Goal: Task Accomplishment & Management: Use online tool/utility

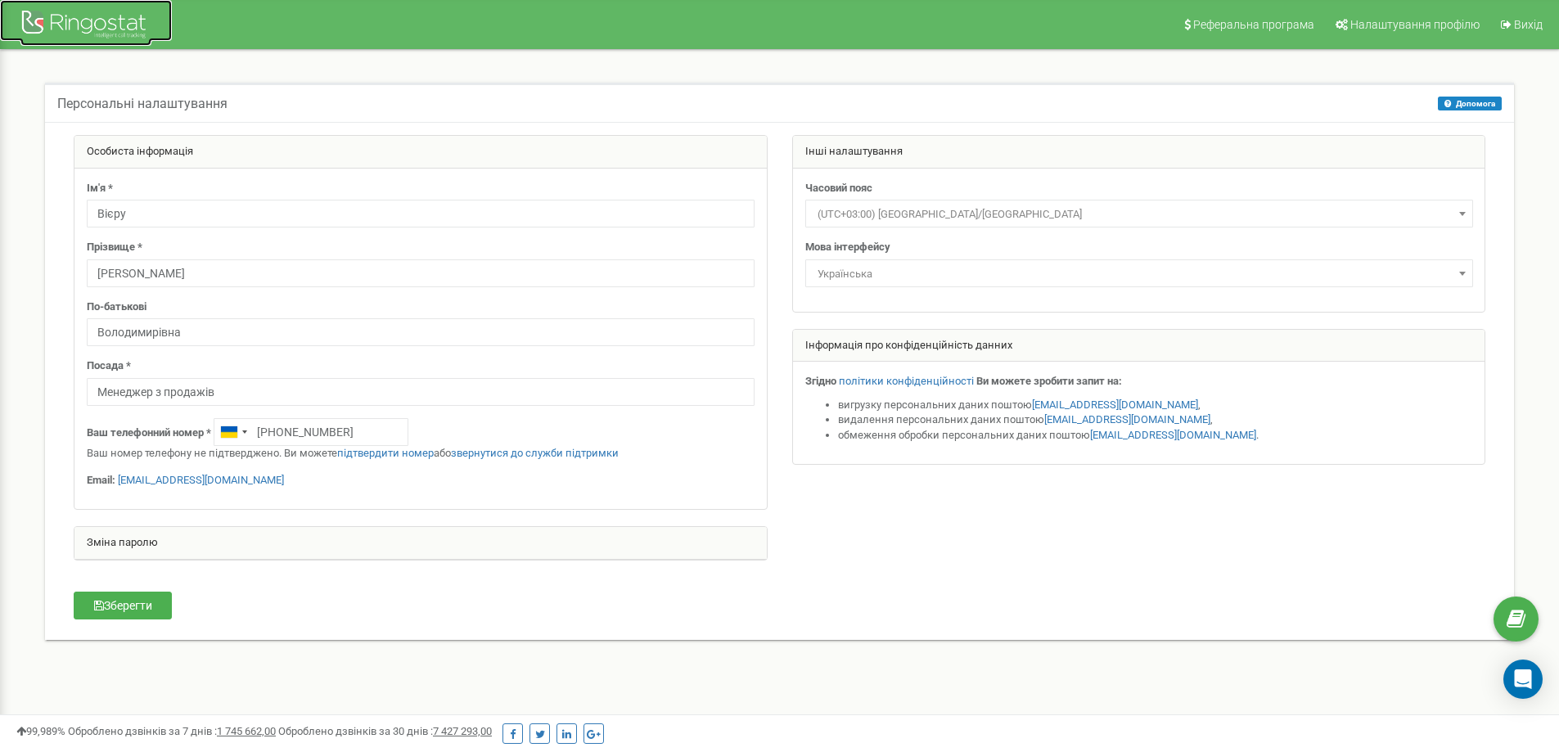
click at [123, 26] on div at bounding box center [85, 26] width 131 height 39
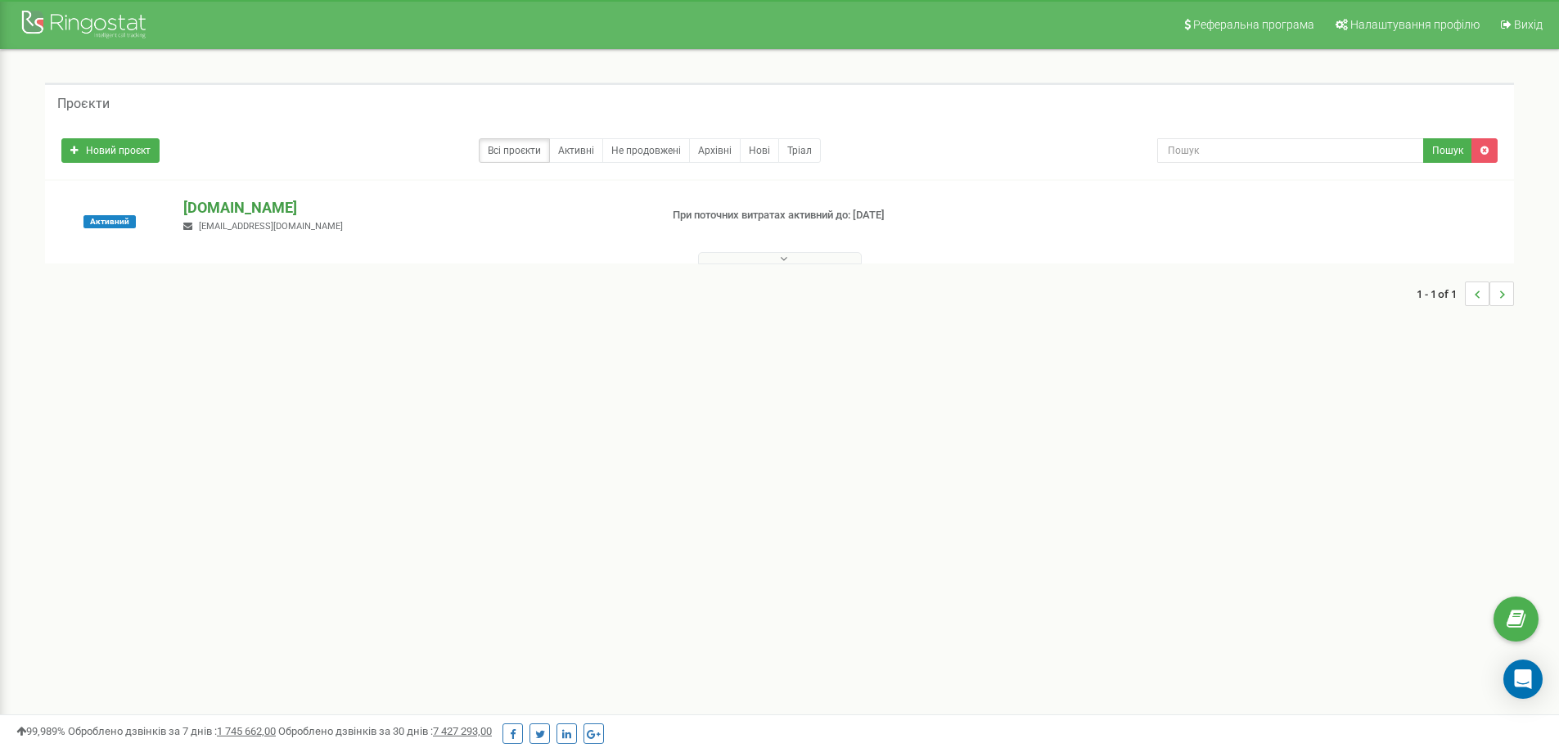
click at [269, 198] on p "clarity-project.info" at bounding box center [414, 207] width 462 height 21
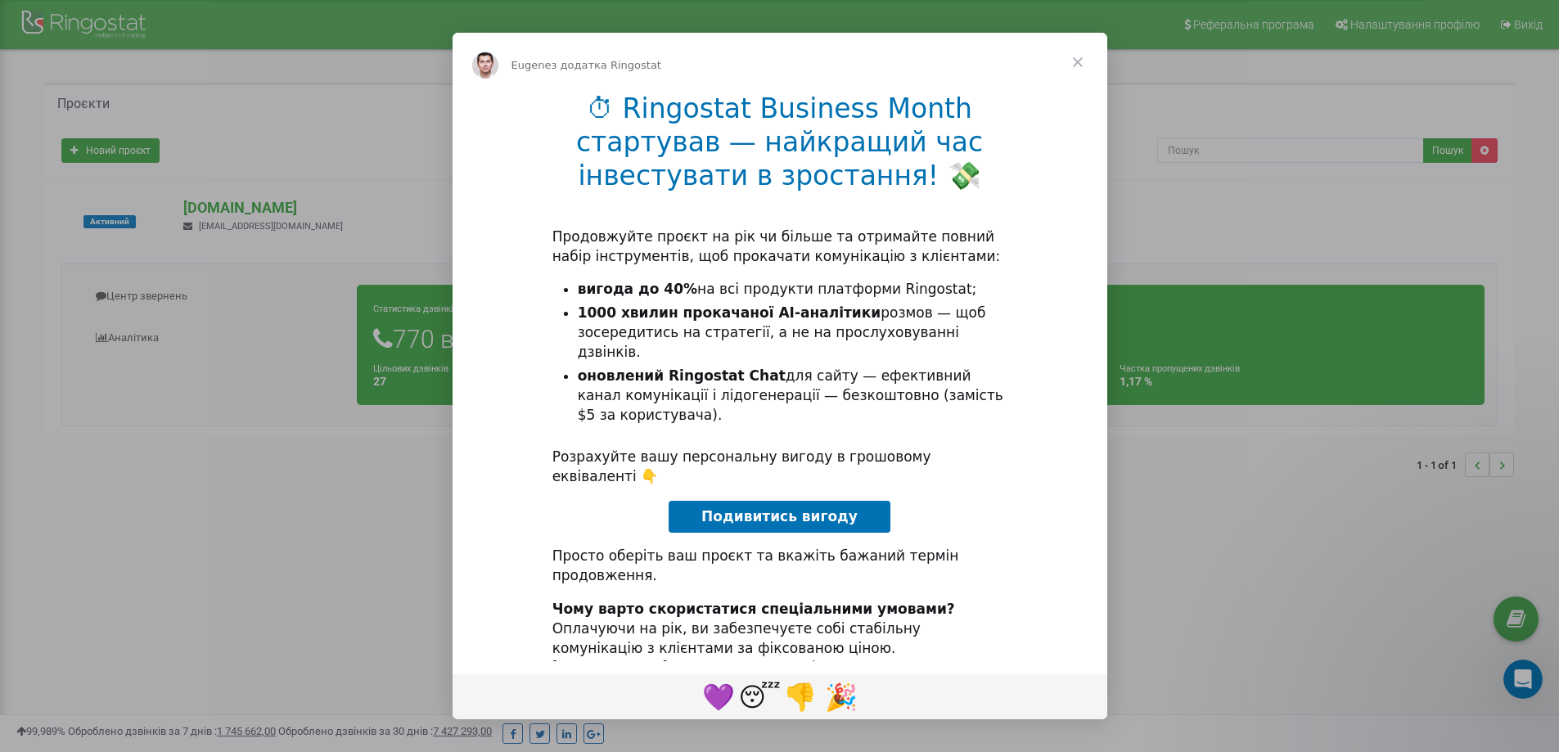
click at [1079, 62] on span "Закрити" at bounding box center [1077, 62] width 59 height 59
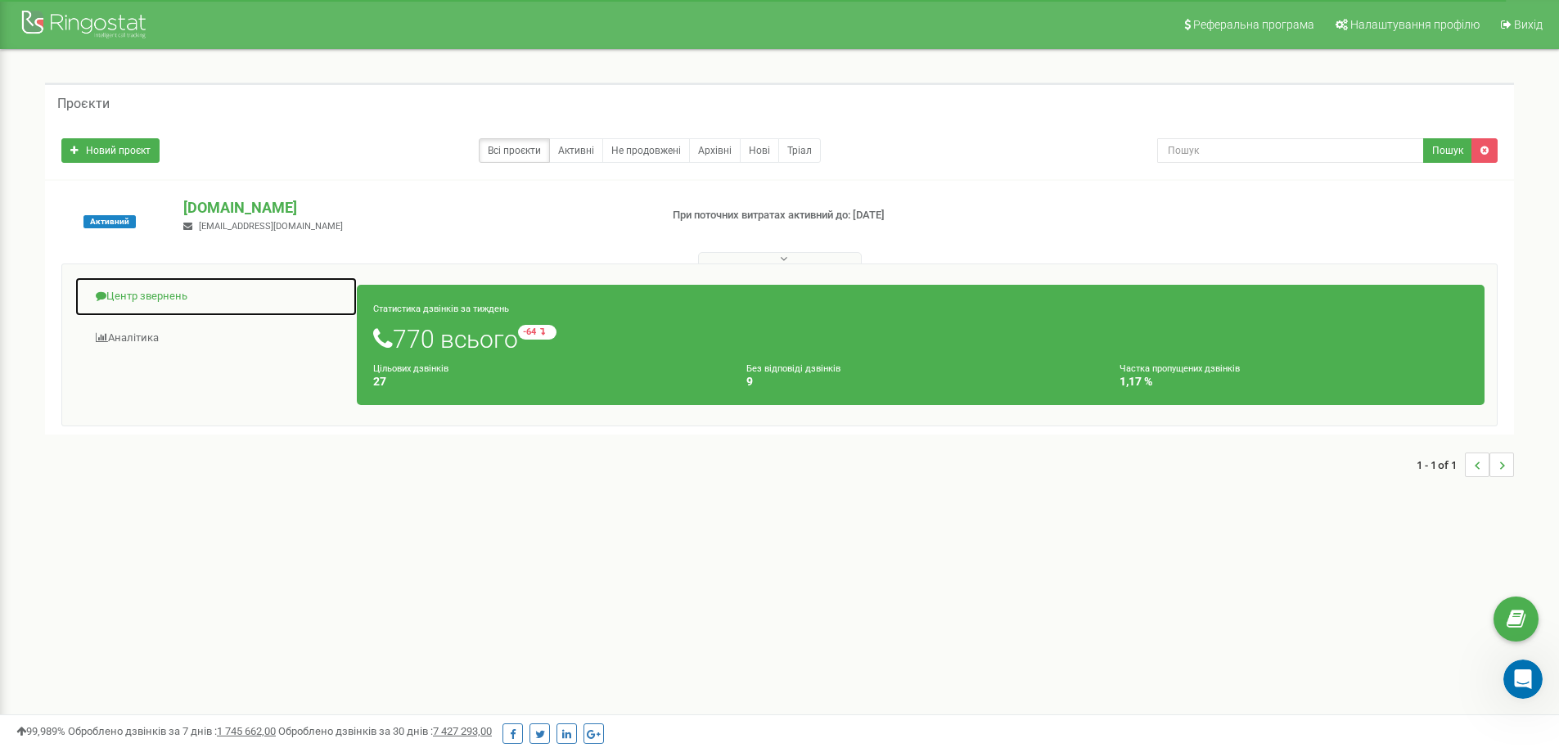
click at [149, 282] on link "Центр звернень" at bounding box center [215, 297] width 283 height 40
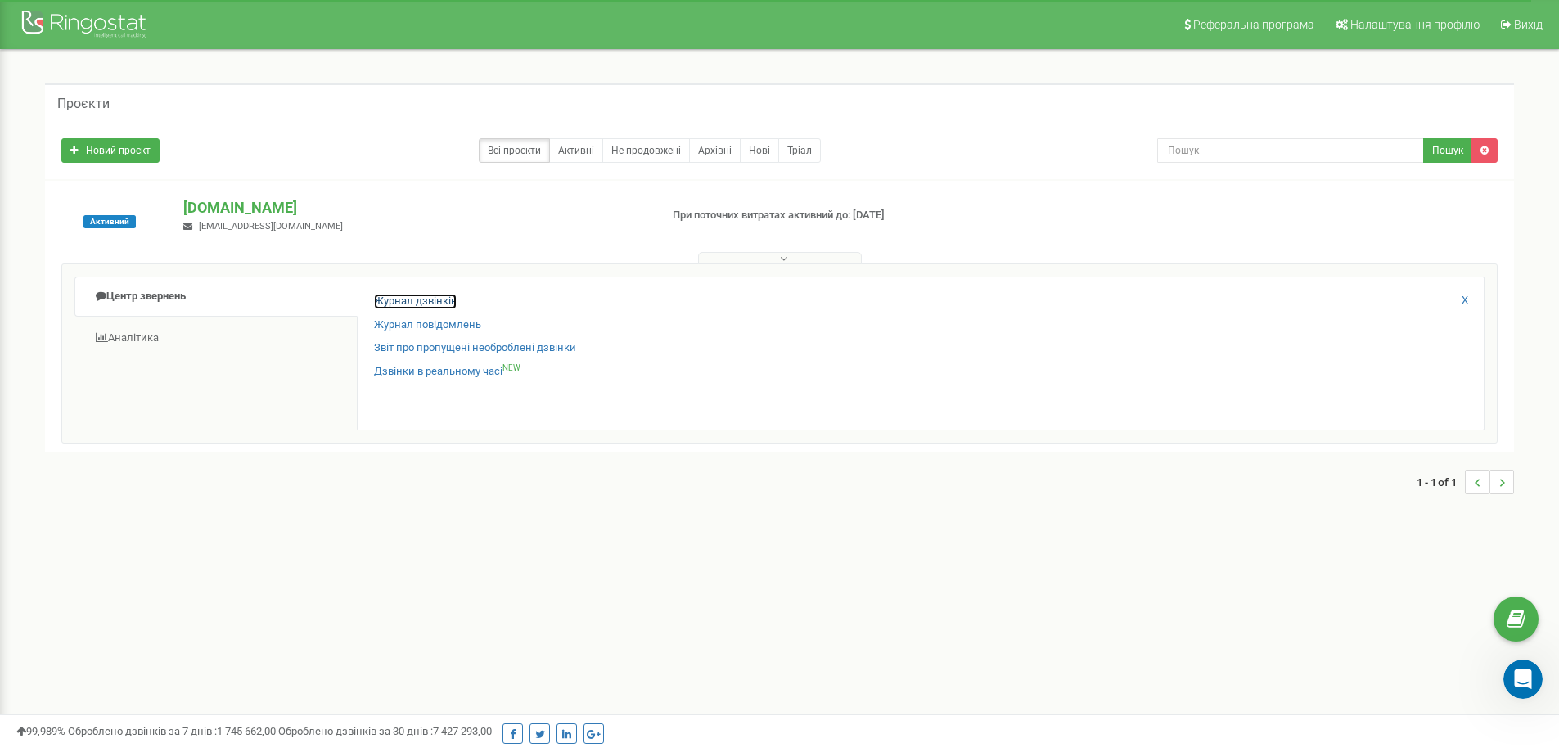
click at [432, 296] on link "Журнал дзвінків" at bounding box center [415, 302] width 83 height 16
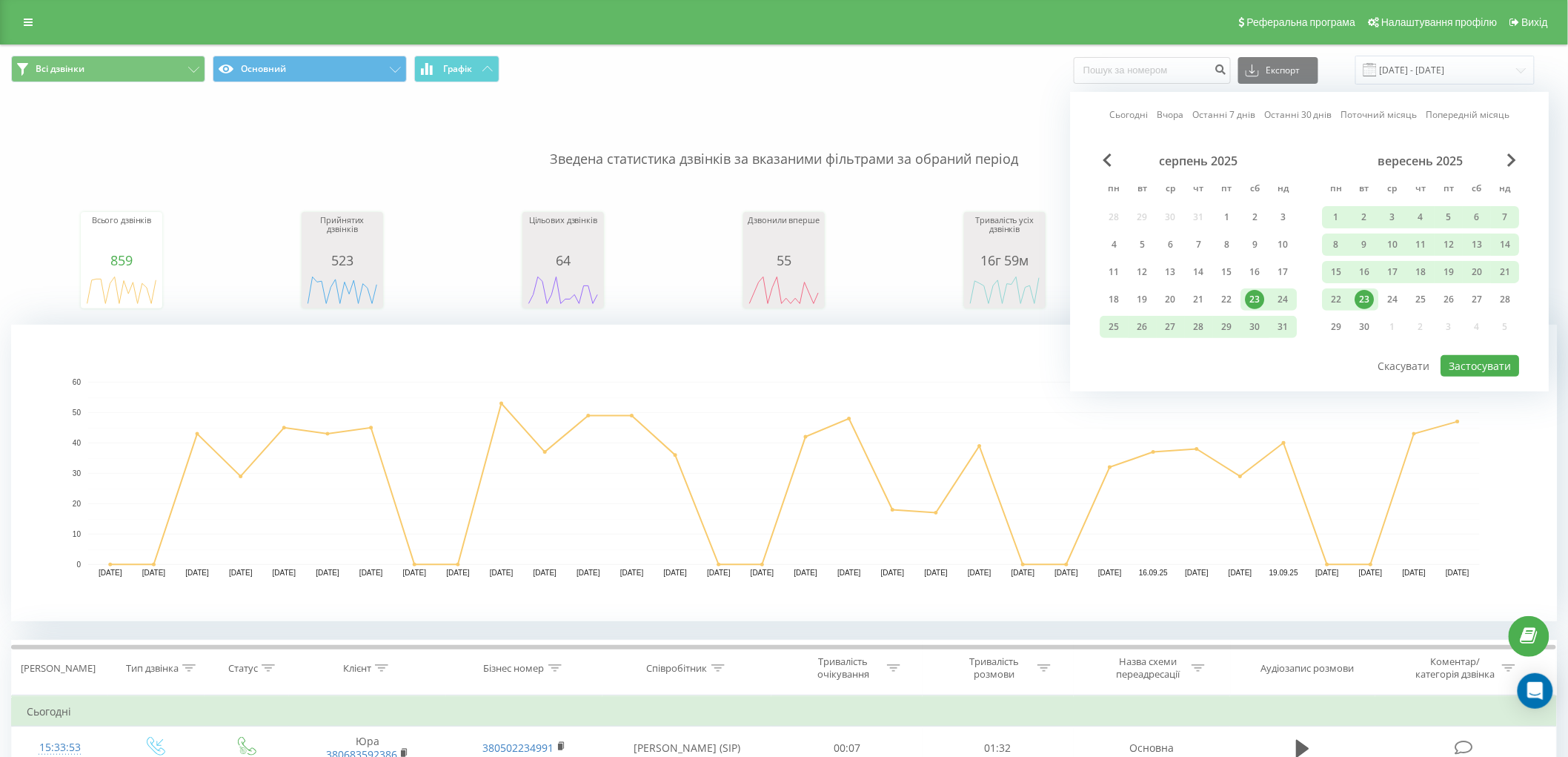
click at [1363, 299] on div "23" at bounding box center [1364, 299] width 19 height 19
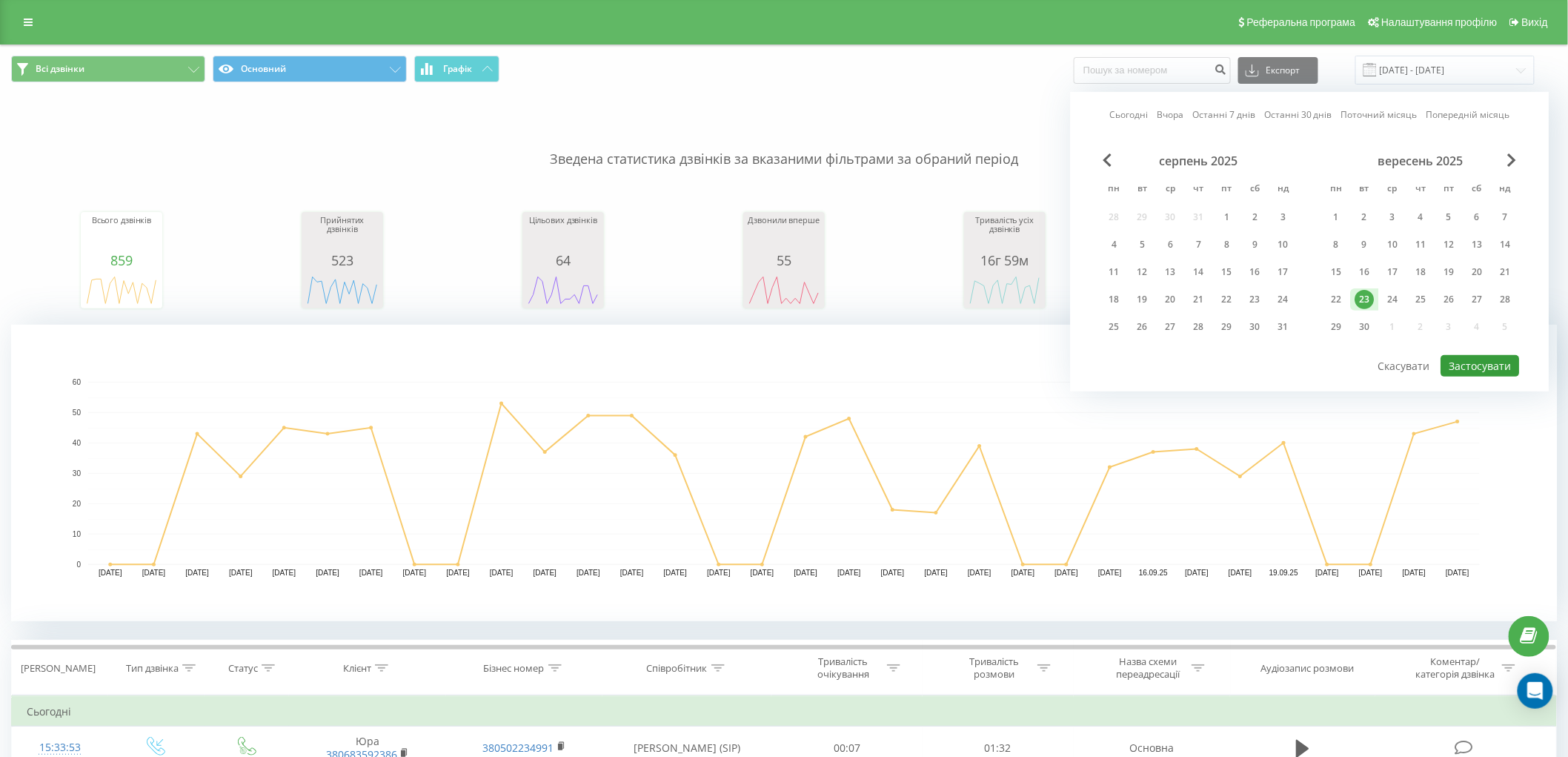
click at [1482, 373] on button "Застосувати" at bounding box center [1480, 366] width 79 height 22
type input "23.09.2025 - 23.09.2025"
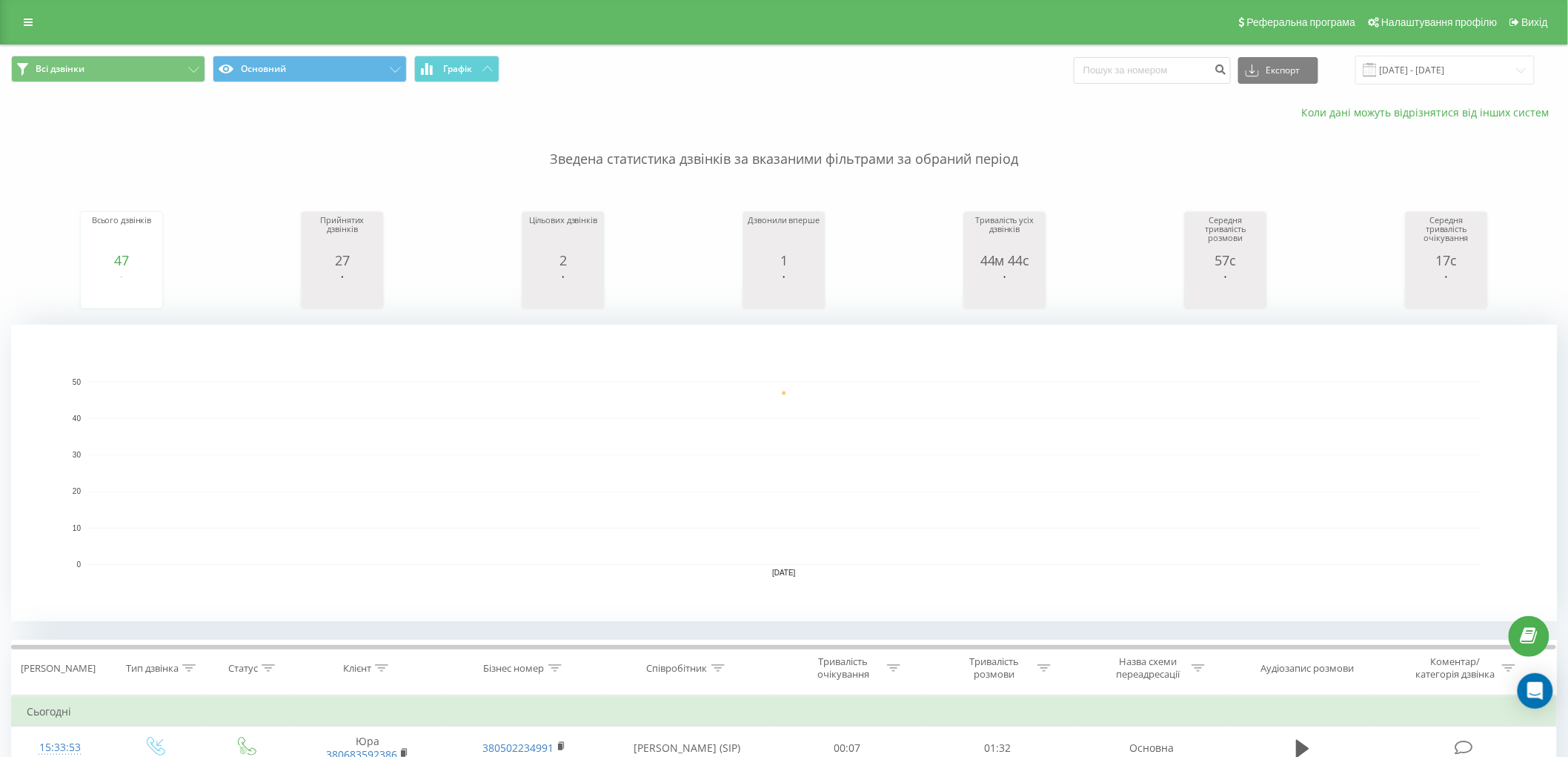
click at [1439, 106] on link "Коли дані можуть відрізнятися вiд інших систем" at bounding box center [1429, 112] width 255 height 14
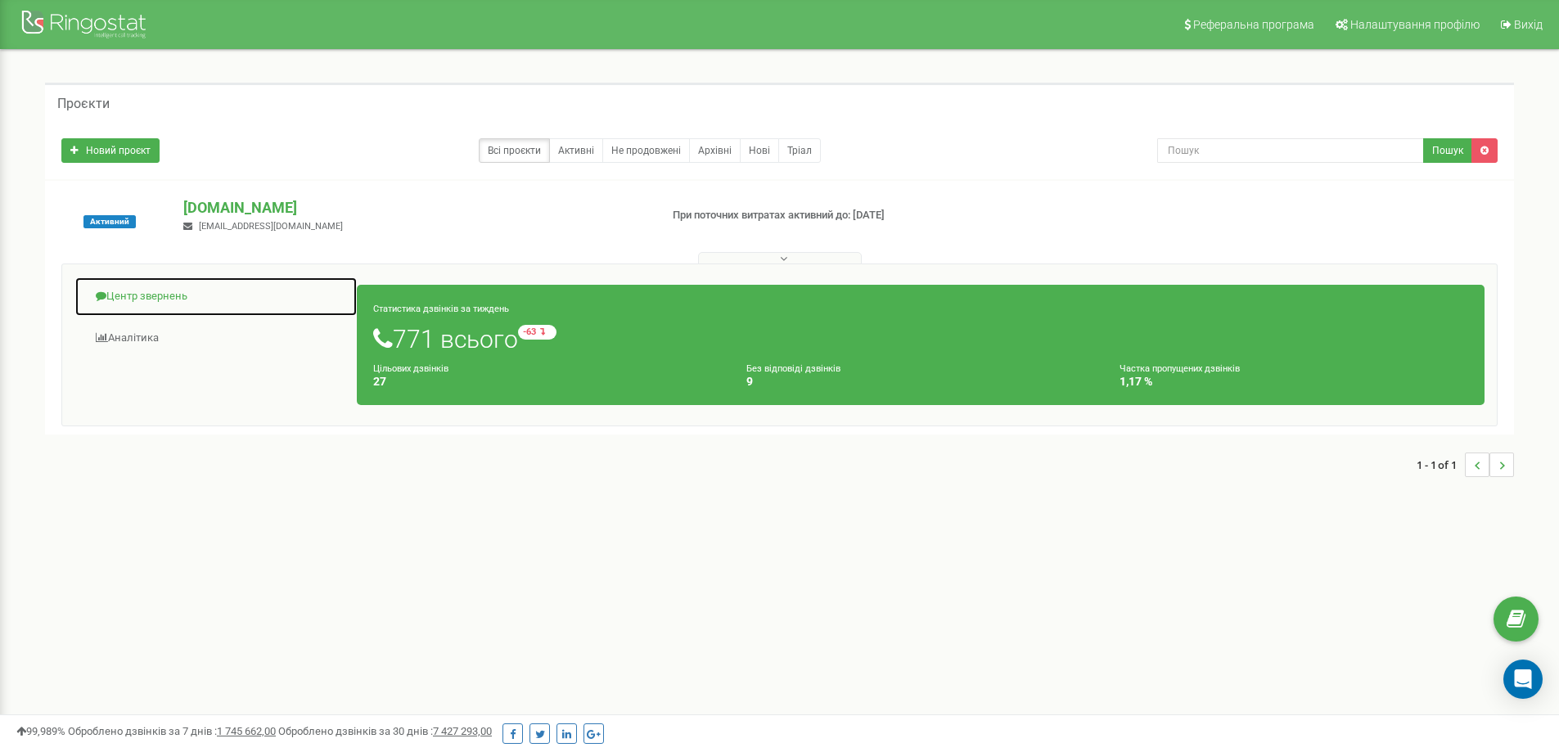
click at [173, 291] on link "Центр звернень" at bounding box center [215, 297] width 283 height 40
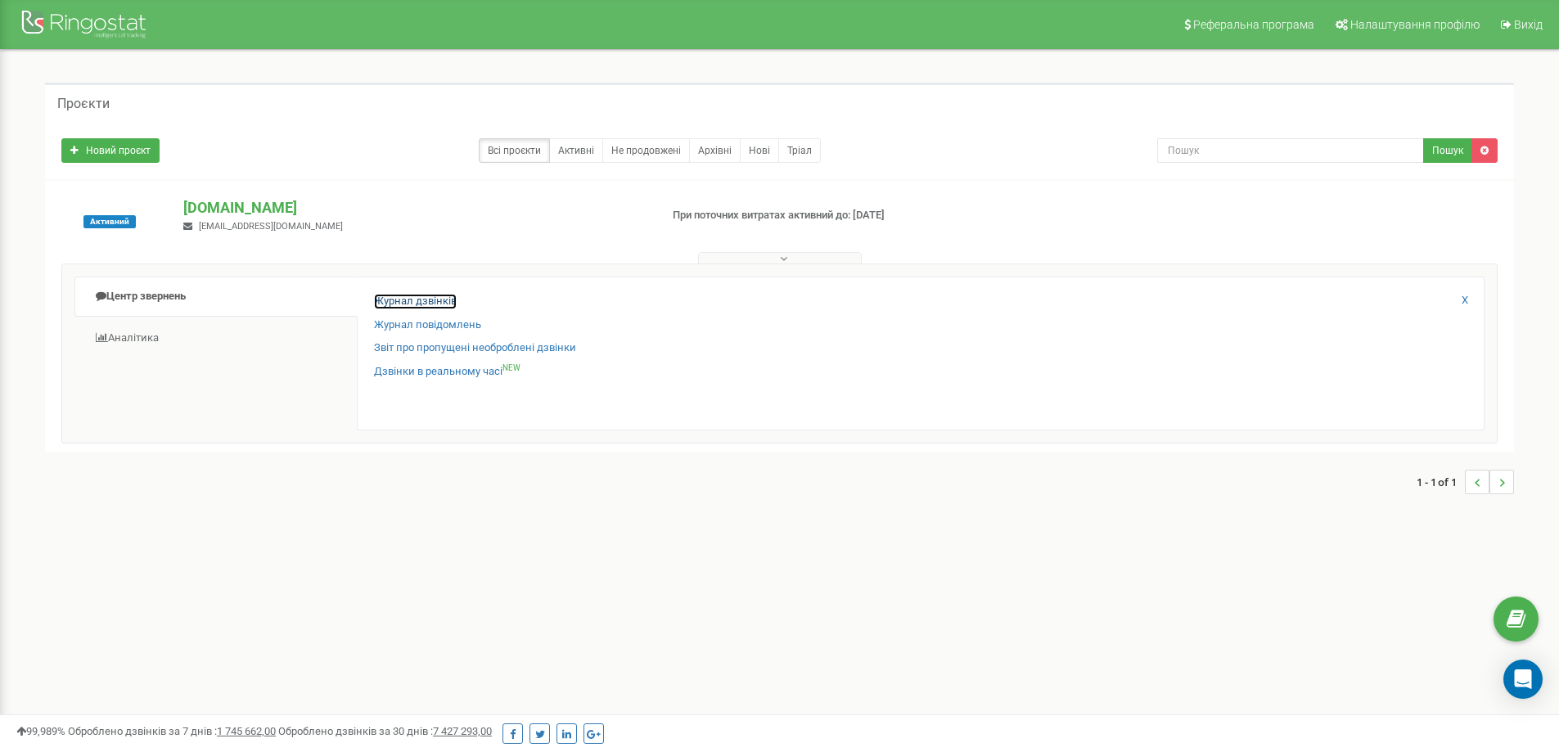
click at [430, 300] on link "Журнал дзвінків" at bounding box center [415, 302] width 83 height 16
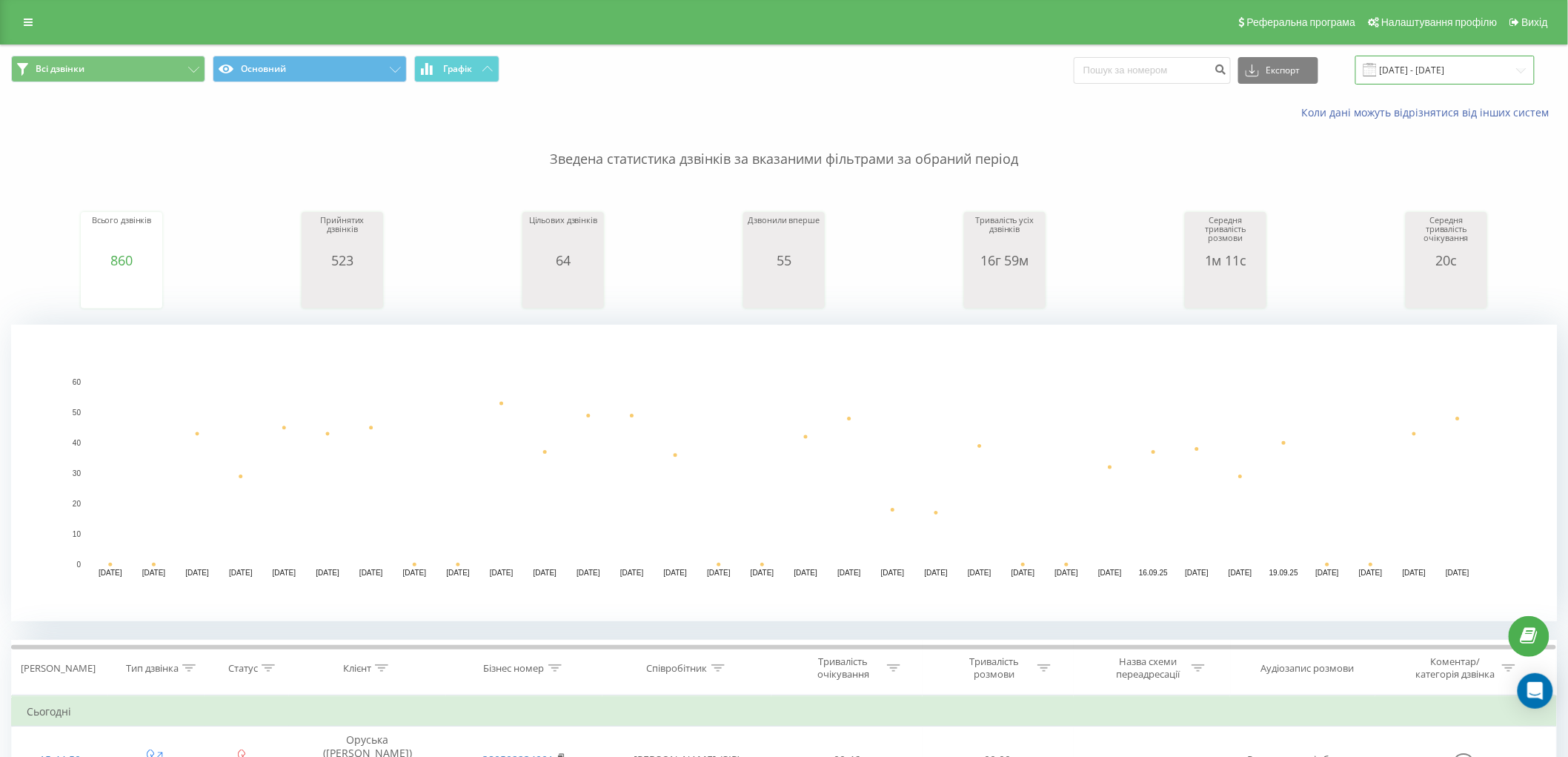
click at [1441, 64] on input "23.08.2025 - 23.09.2025" at bounding box center [1445, 70] width 179 height 29
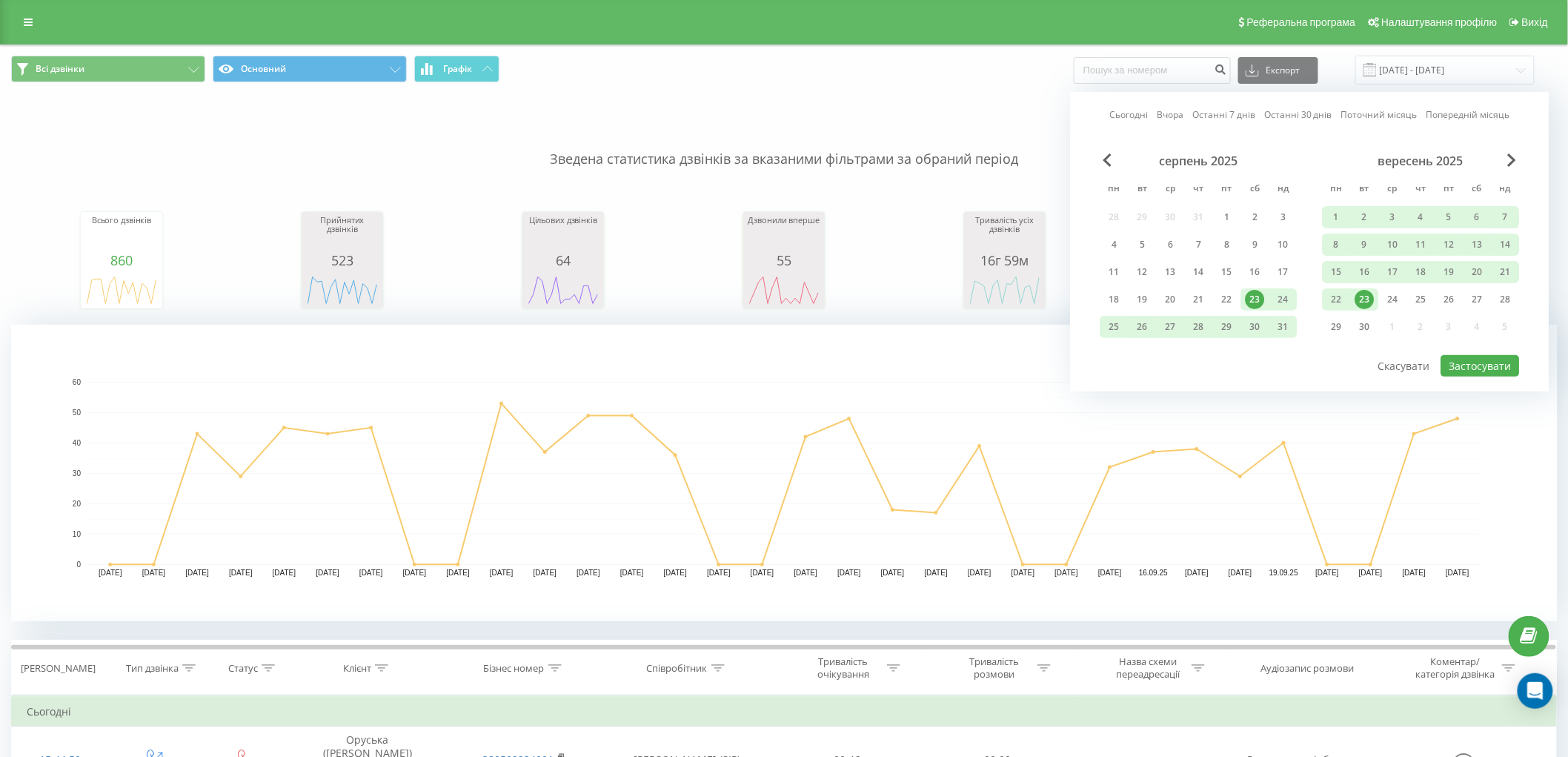
drag, startPoint x: 1359, startPoint y: 298, endPoint x: 1365, endPoint y: 304, distance: 8.5
click at [1359, 299] on div "23" at bounding box center [1364, 299] width 19 height 19
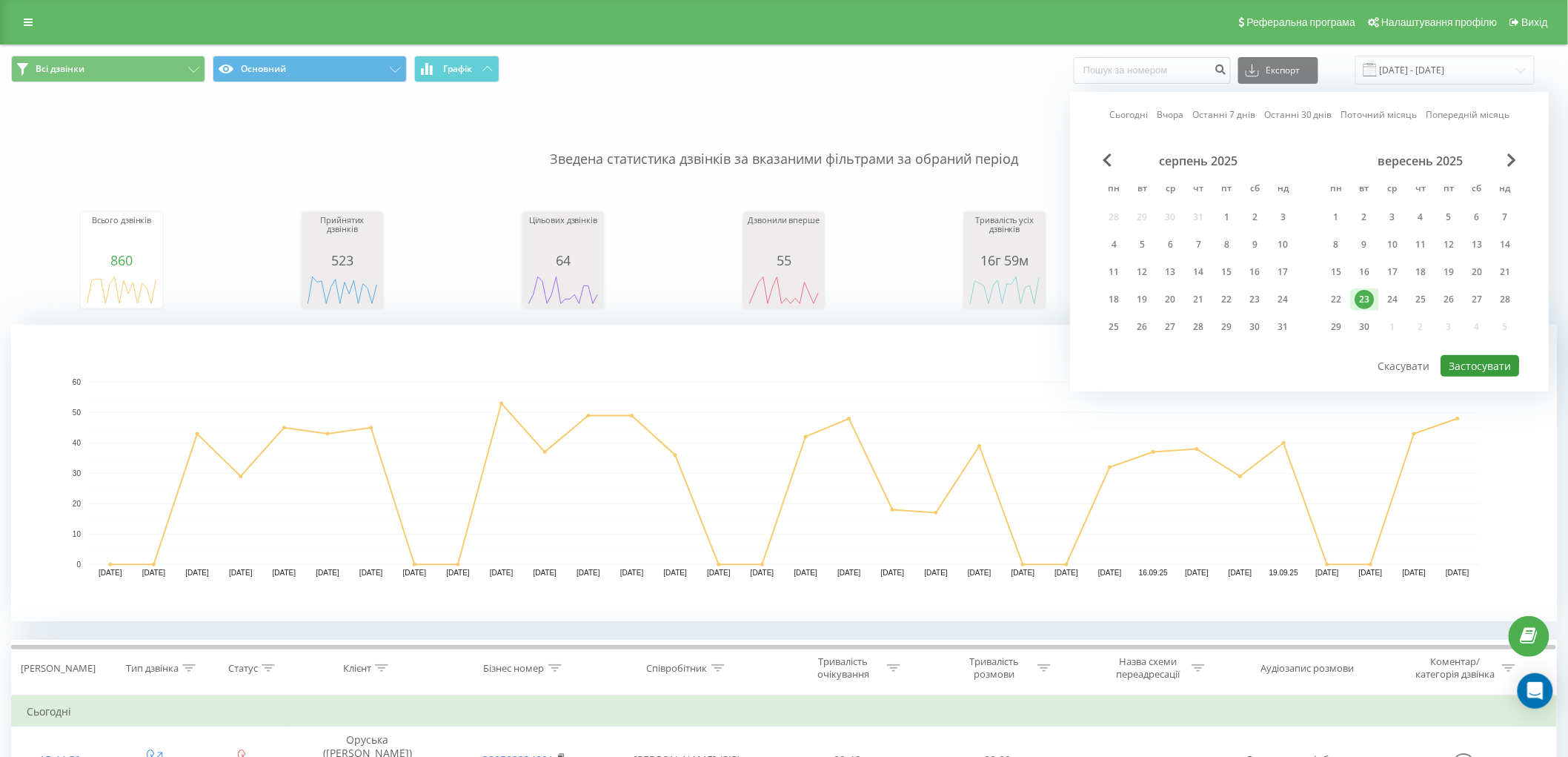
click at [1453, 366] on button "Застосувати" at bounding box center [1480, 366] width 79 height 22
type input "23.09.2025 - 23.09.2025"
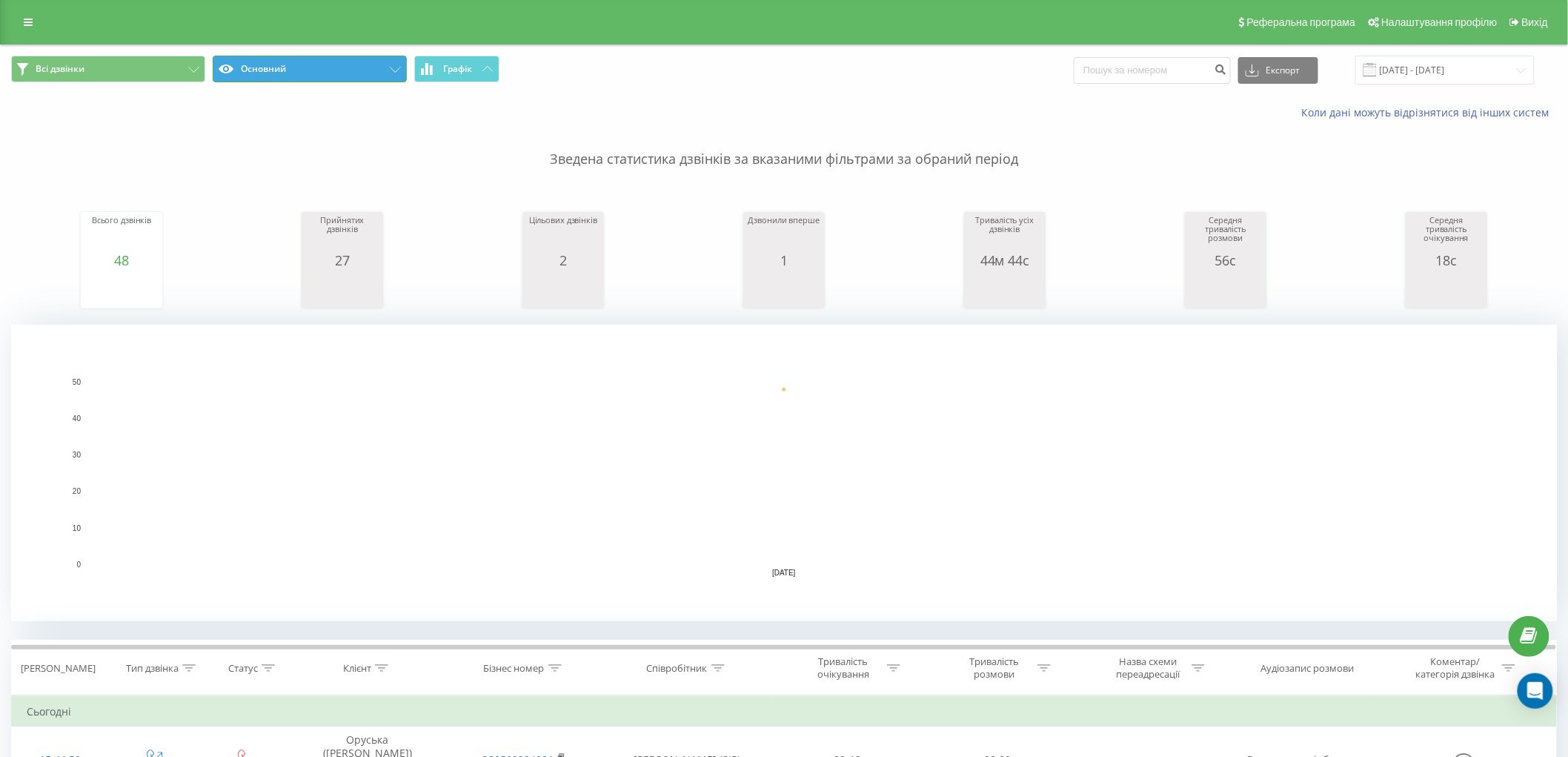
click at [373, 68] on button "Основний" at bounding box center [310, 68] width 194 height 26
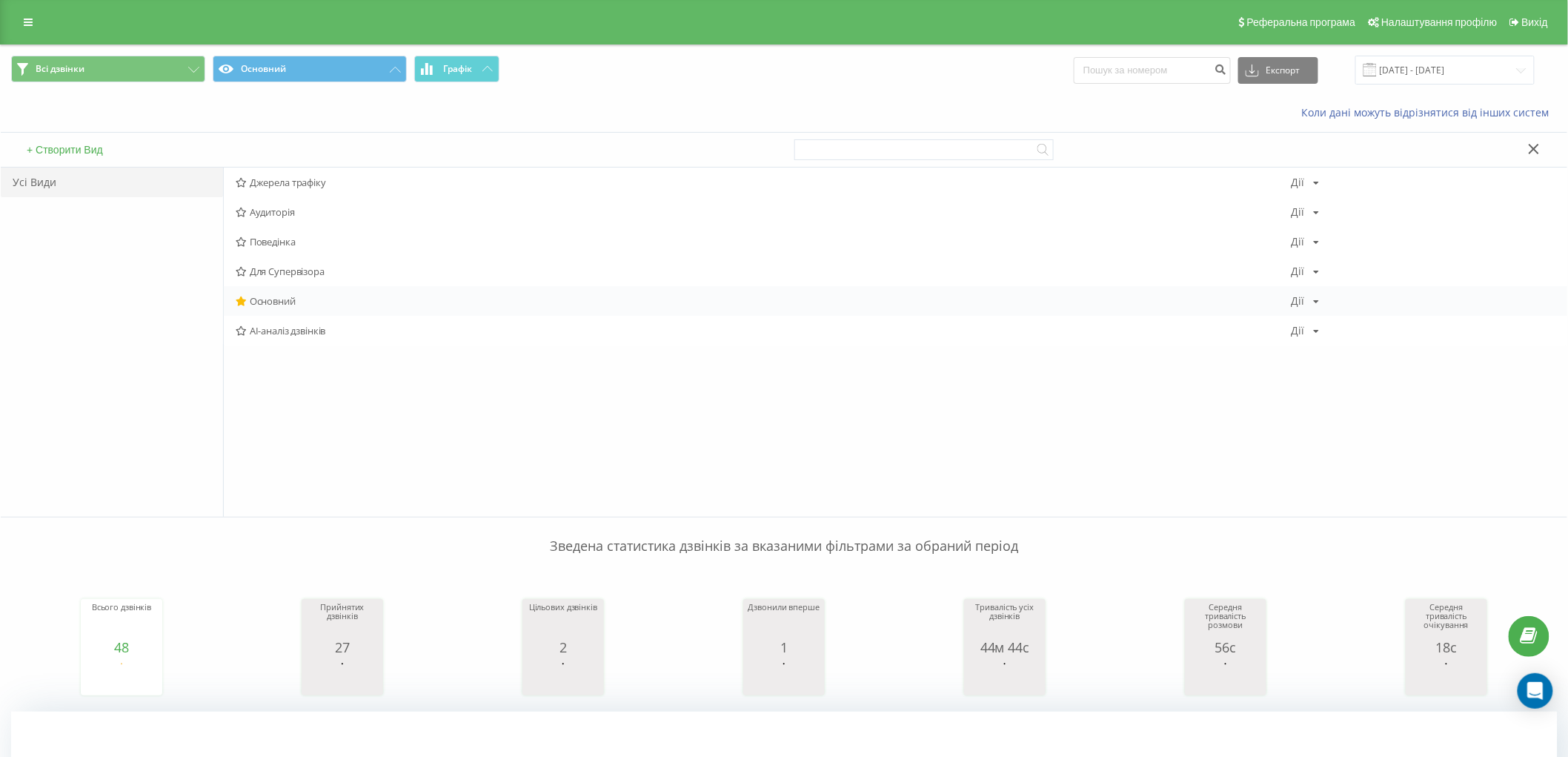
click at [1312, 300] on div "Дії Редагувати Копіювати Видалити За замовчуванням Поділитися" at bounding box center [1305, 301] width 28 height 10
click at [1535, 149] on icon at bounding box center [1534, 149] width 11 height 10
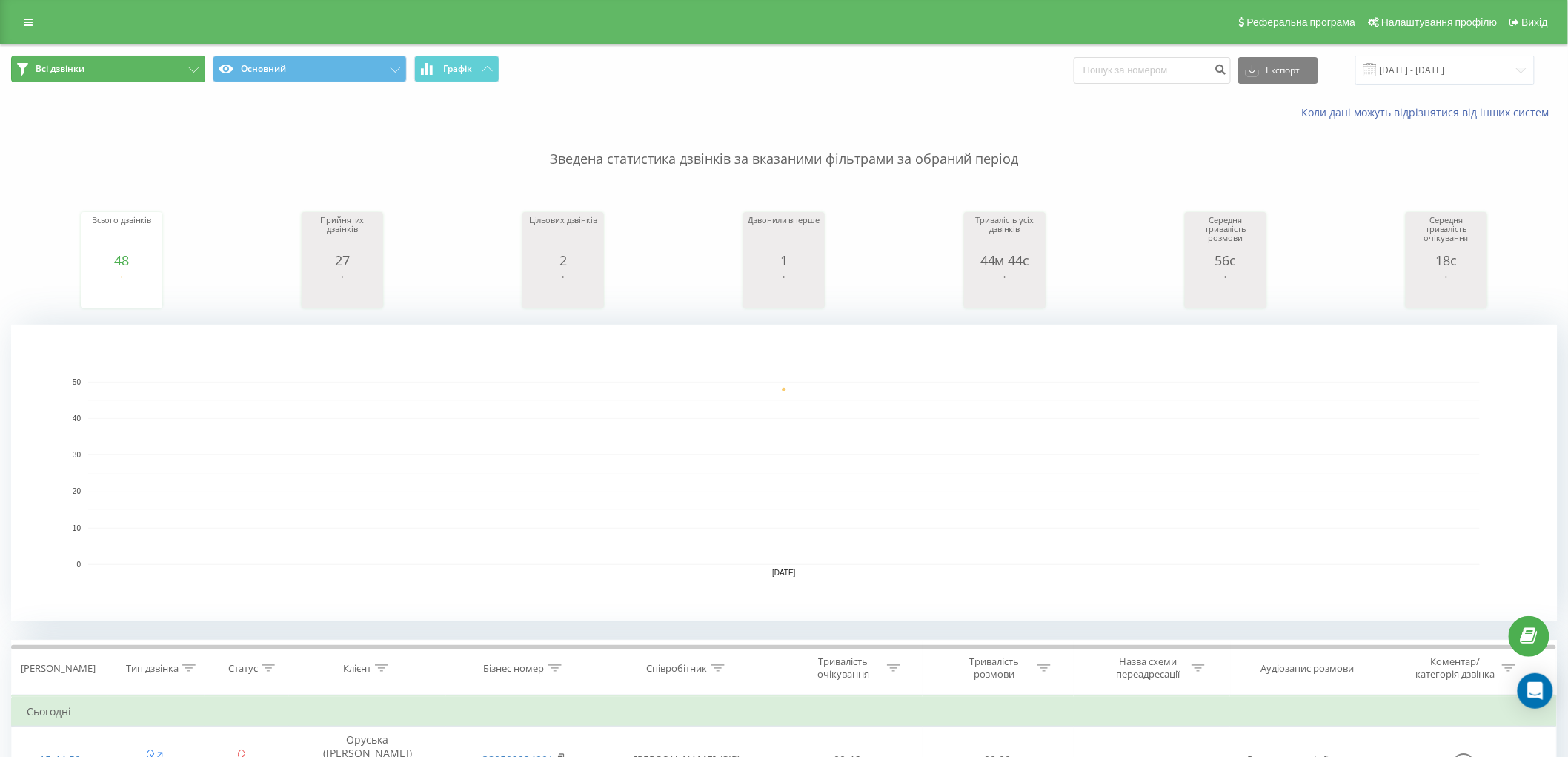
click at [129, 75] on button "Всі дзвінки" at bounding box center [108, 68] width 194 height 26
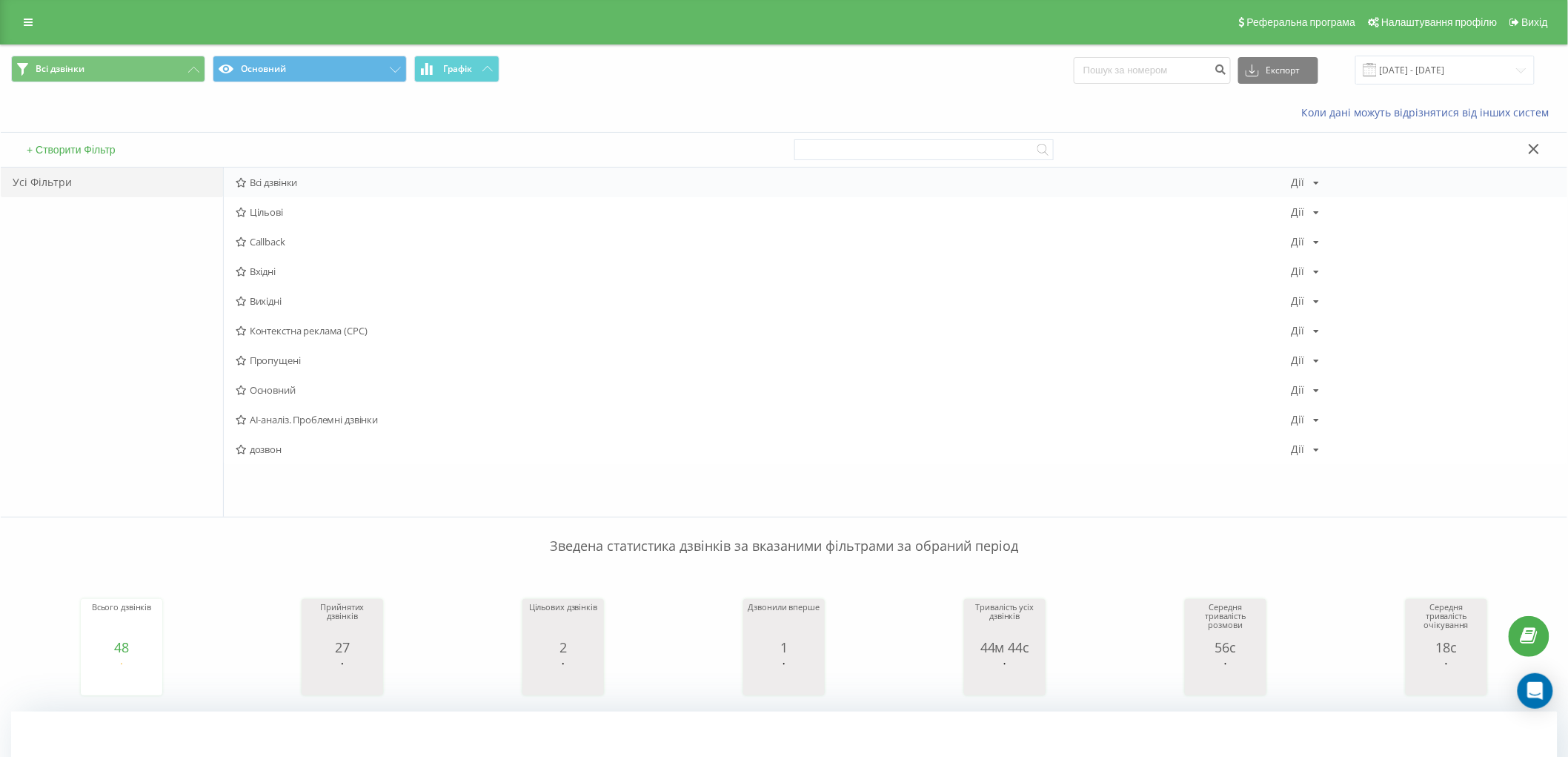
click at [263, 179] on span "Всі дзвінки" at bounding box center [763, 182] width 1056 height 10
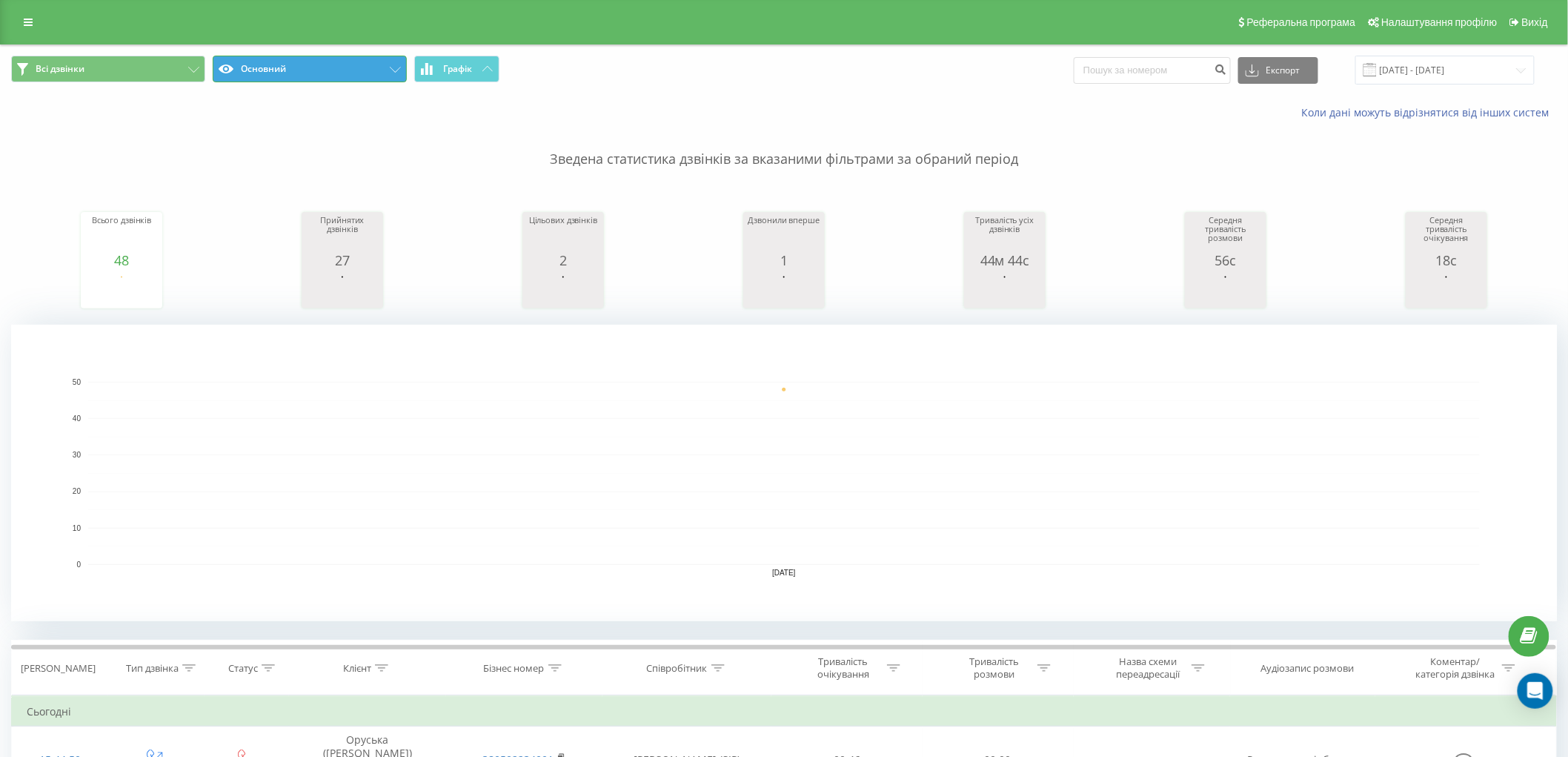
click at [388, 72] on button "Основний" at bounding box center [310, 68] width 194 height 26
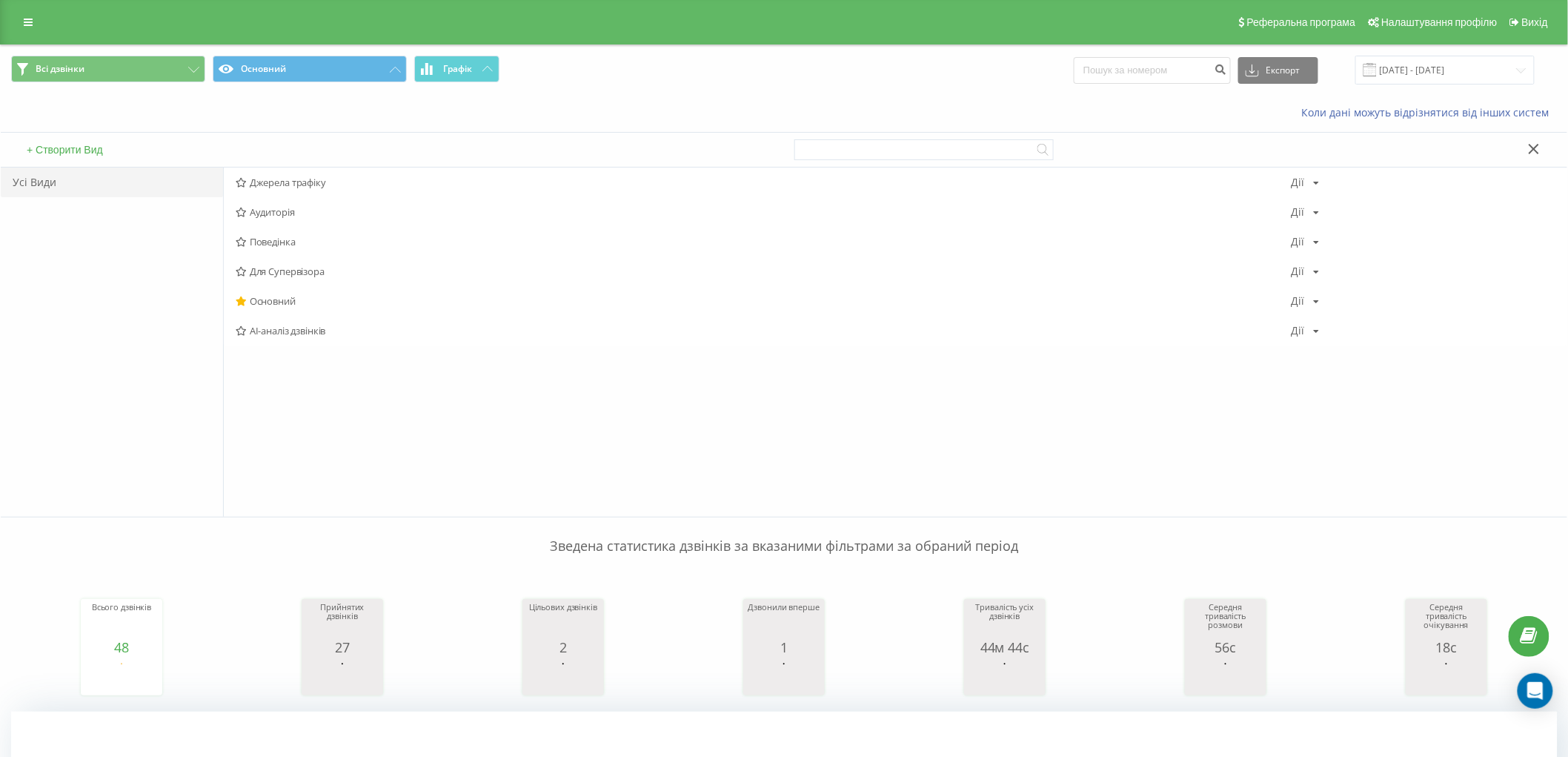
click at [75, 145] on button "+ Створити Вид" at bounding box center [65, 149] width 85 height 14
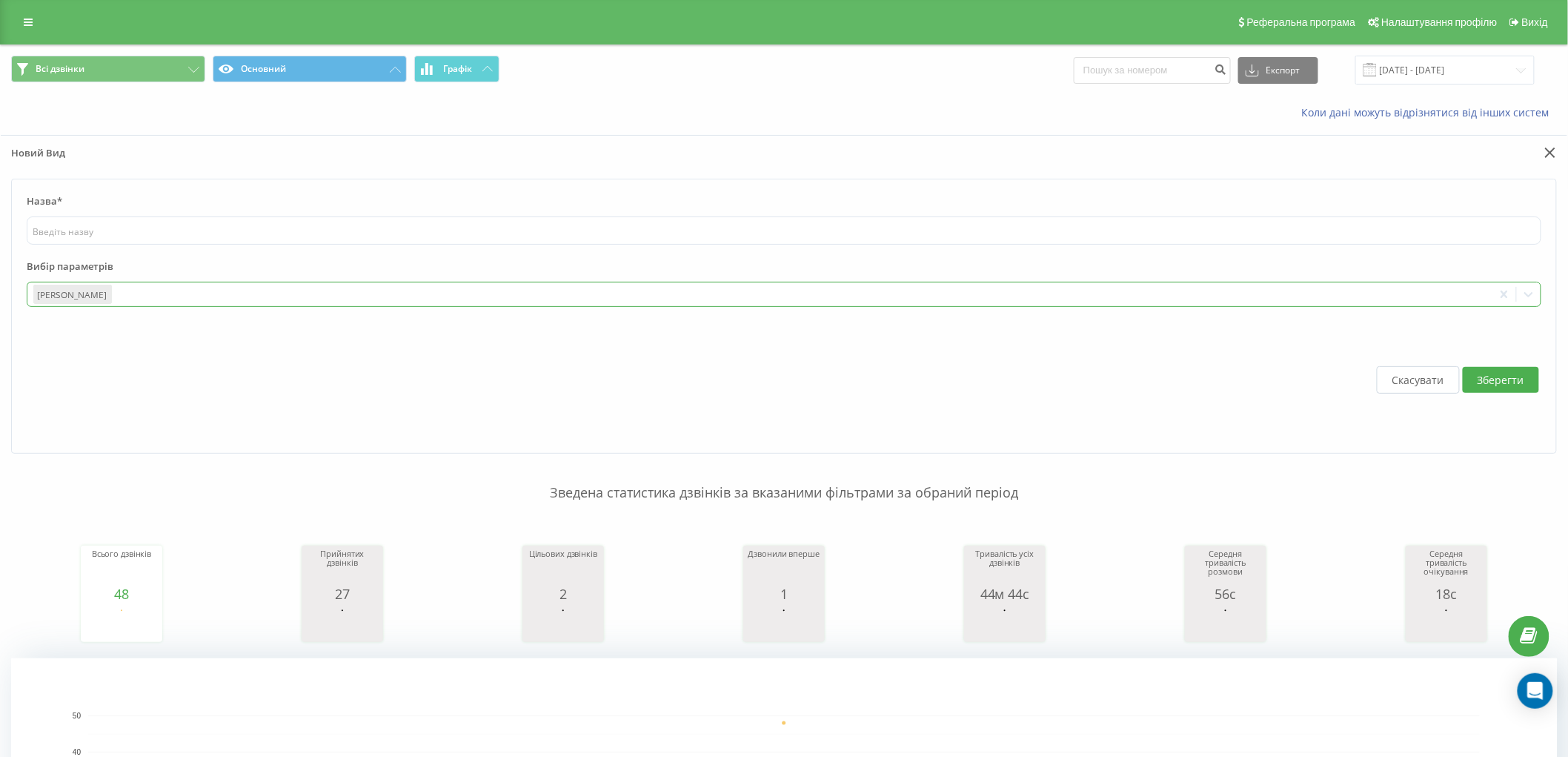
click at [419, 283] on div "Дата дзвінка" at bounding box center [760, 294] width 1465 height 24
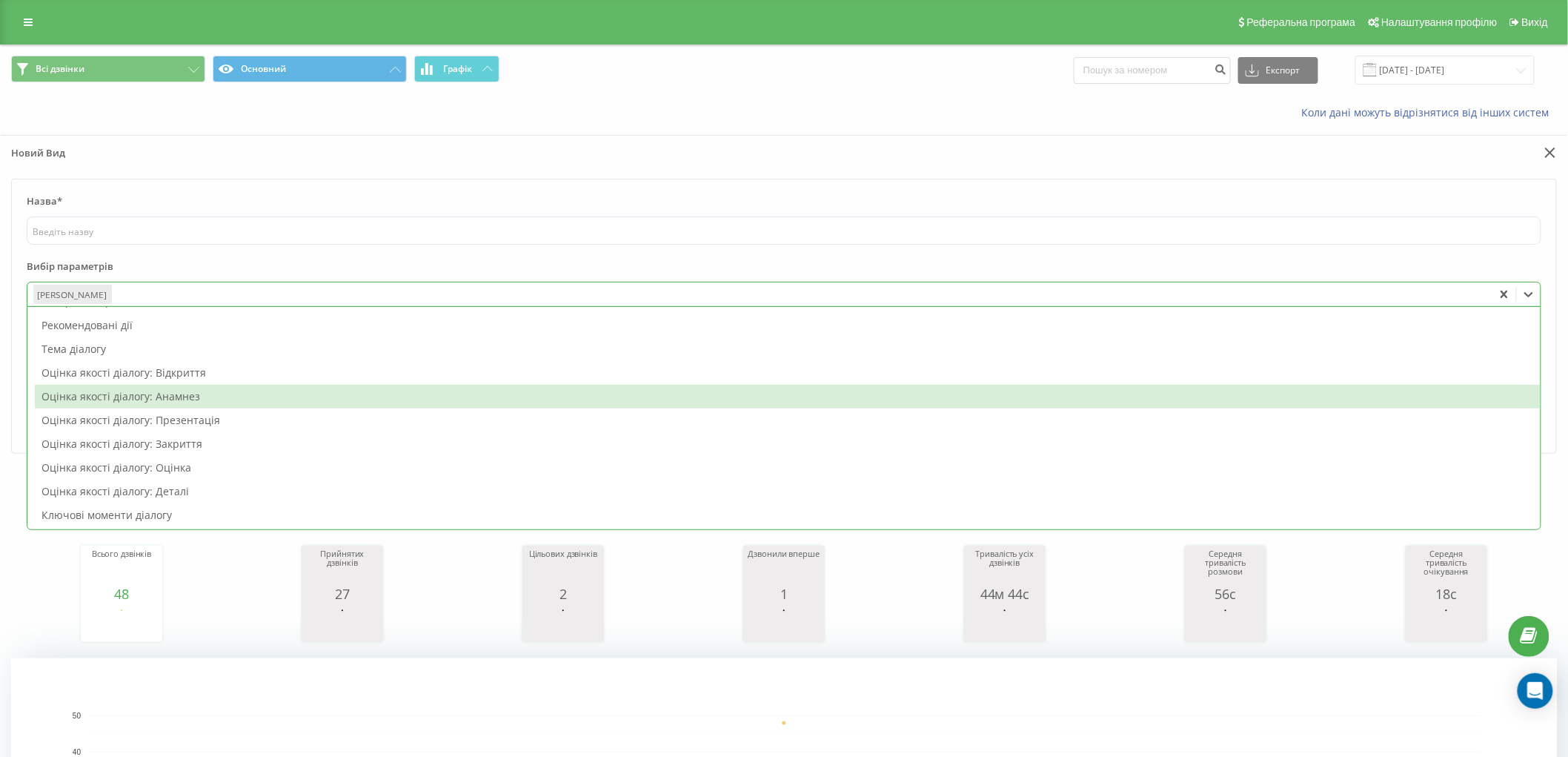
scroll to position [165, 0]
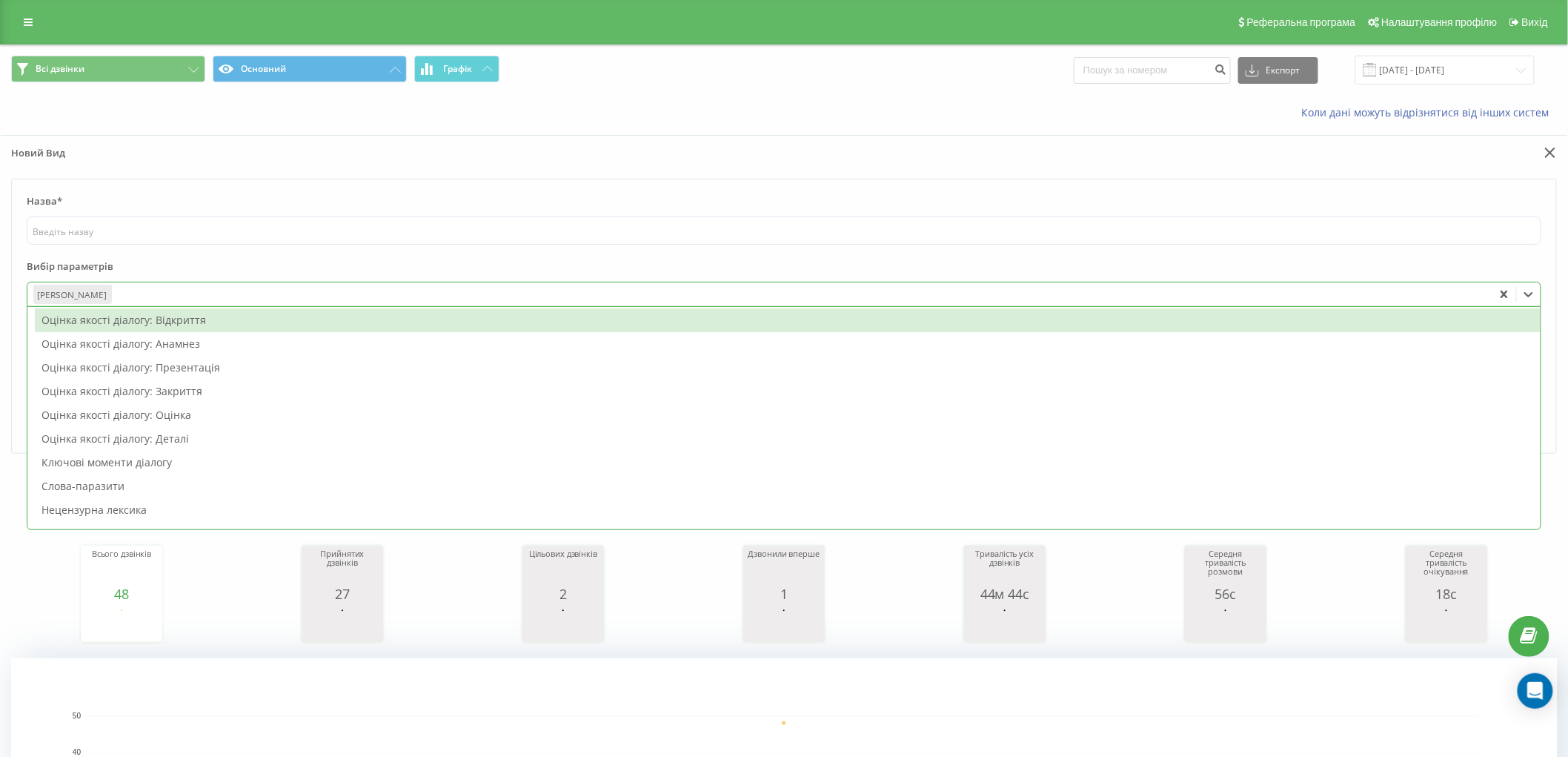
click at [319, 267] on label "Вибір параметрів" at bounding box center [783, 270] width 1515 height 23
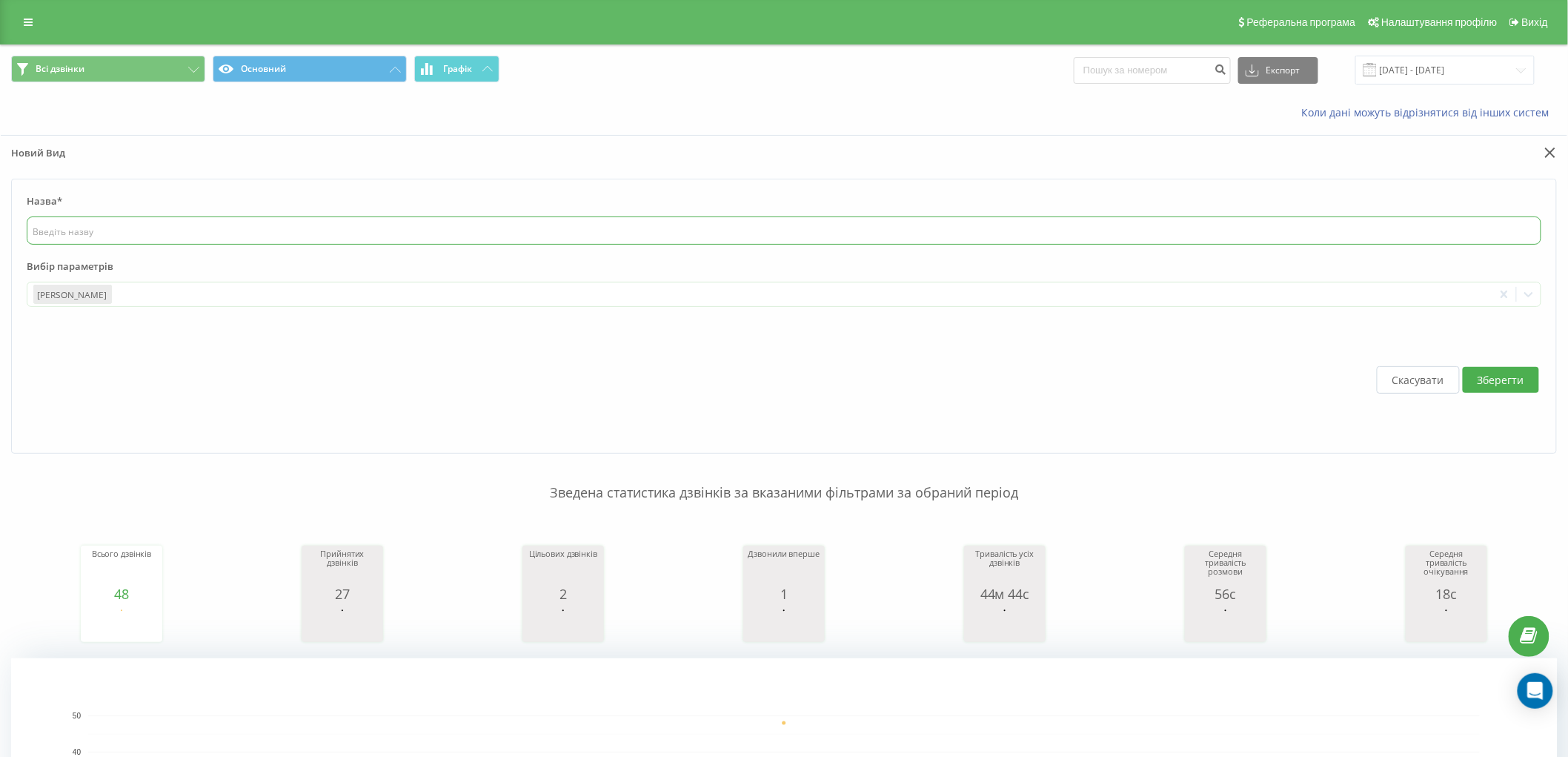
click at [403, 223] on input "text" at bounding box center [783, 230] width 1515 height 28
type input "Даша"
click at [1512, 373] on button "Зберегти" at bounding box center [1500, 379] width 76 height 26
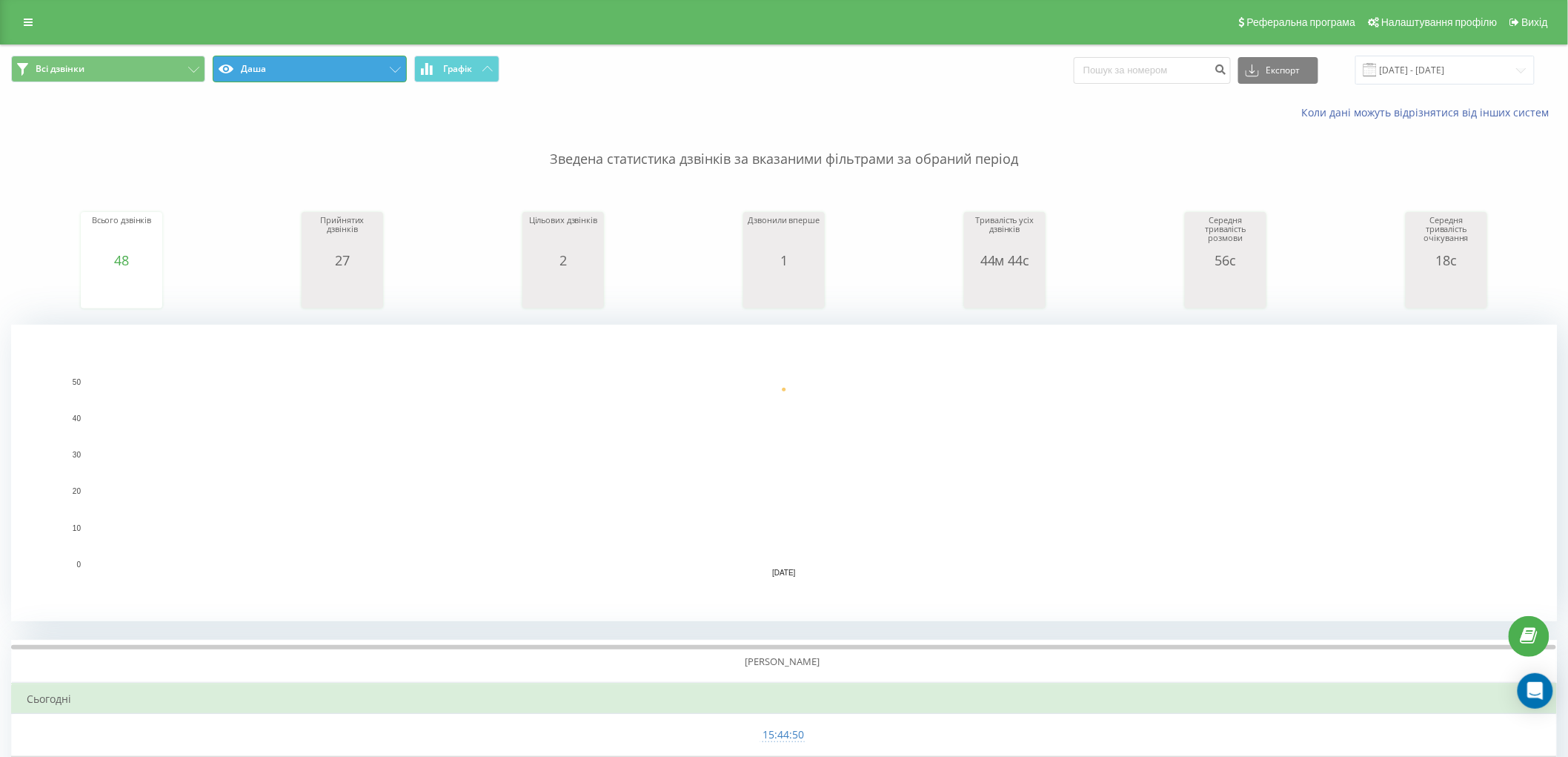
click at [357, 67] on button "Даша" at bounding box center [310, 68] width 194 height 26
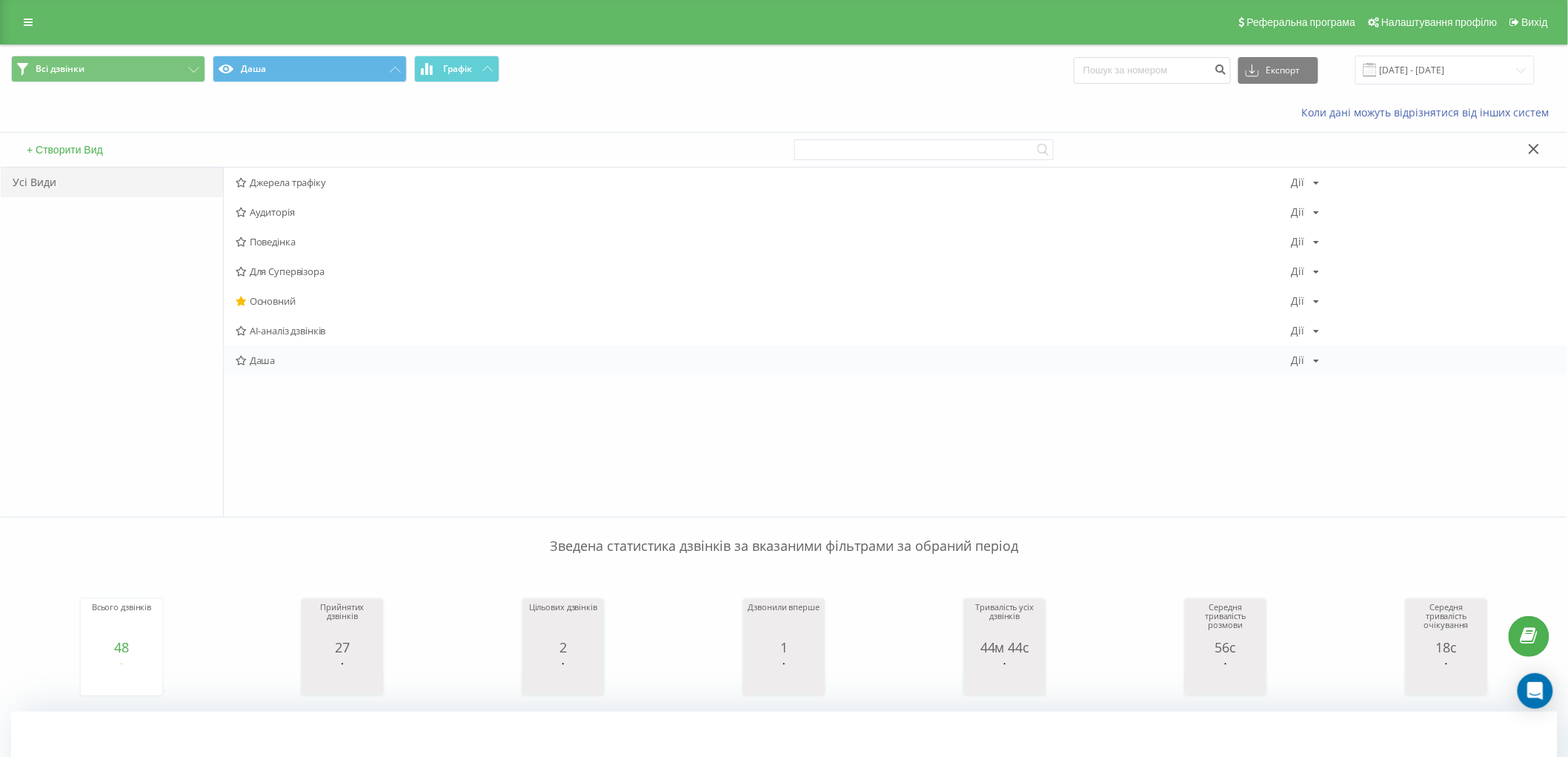
click at [1315, 359] on icon at bounding box center [1316, 361] width 6 height 9
click at [1344, 374] on span "Редагувати" at bounding box center [1356, 379] width 50 height 13
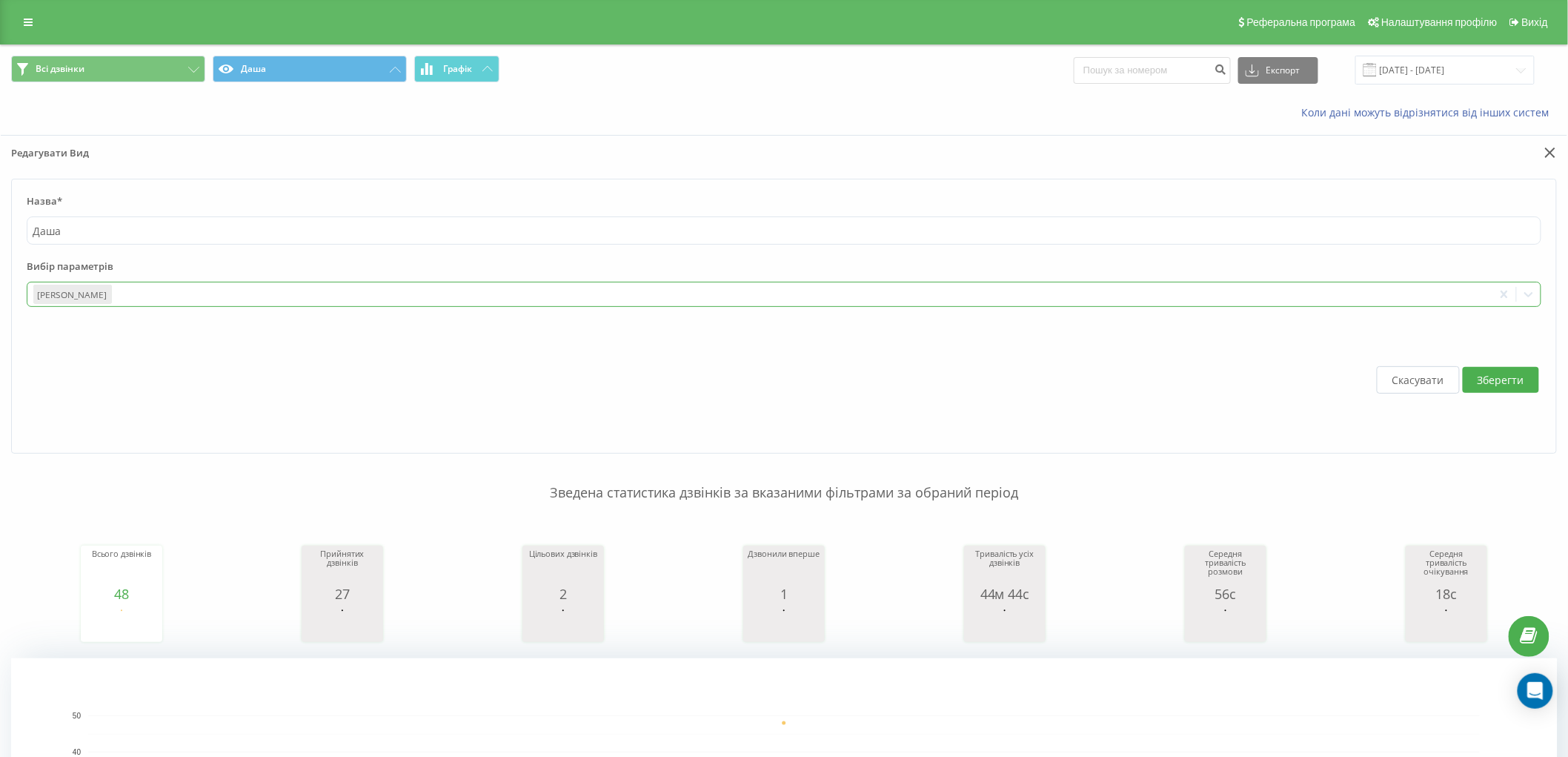
click at [131, 292] on div at bounding box center [800, 294] width 1372 height 17
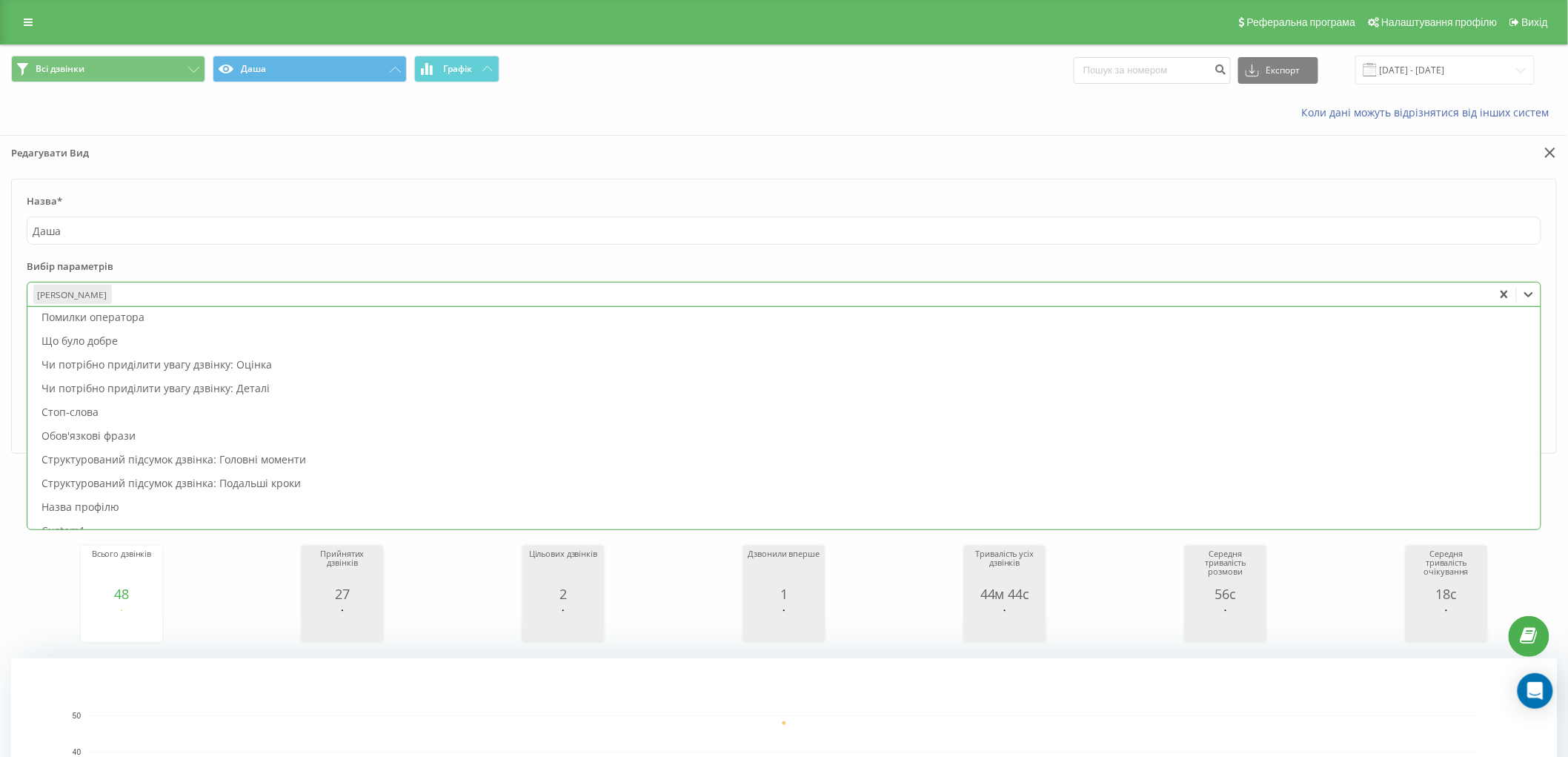
scroll to position [129, 0]
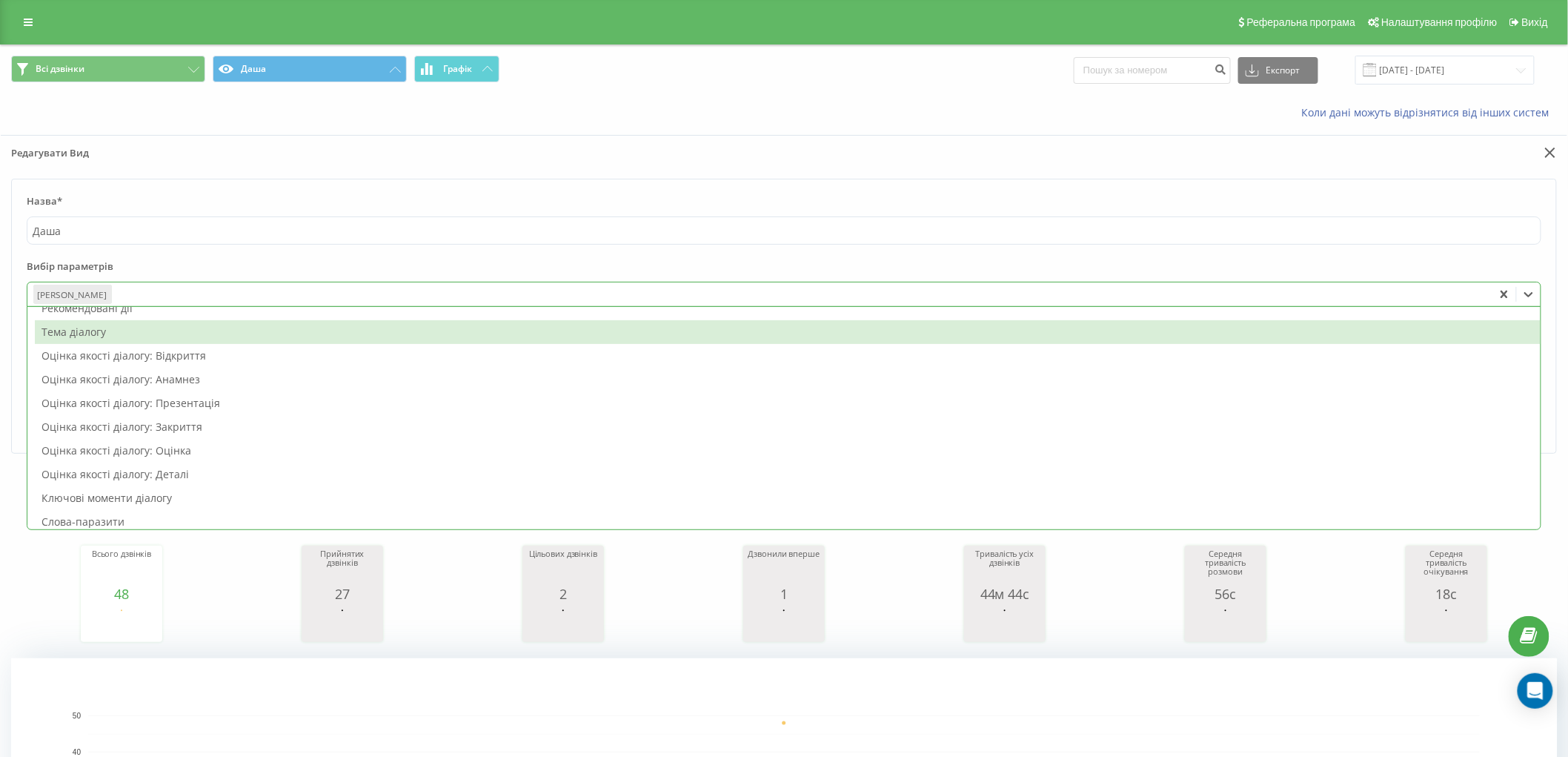
drag, startPoint x: 1415, startPoint y: 265, endPoint x: 1462, endPoint y: 237, distance: 54.7
click at [1417, 265] on label "Вибір параметрів" at bounding box center [783, 270] width 1515 height 23
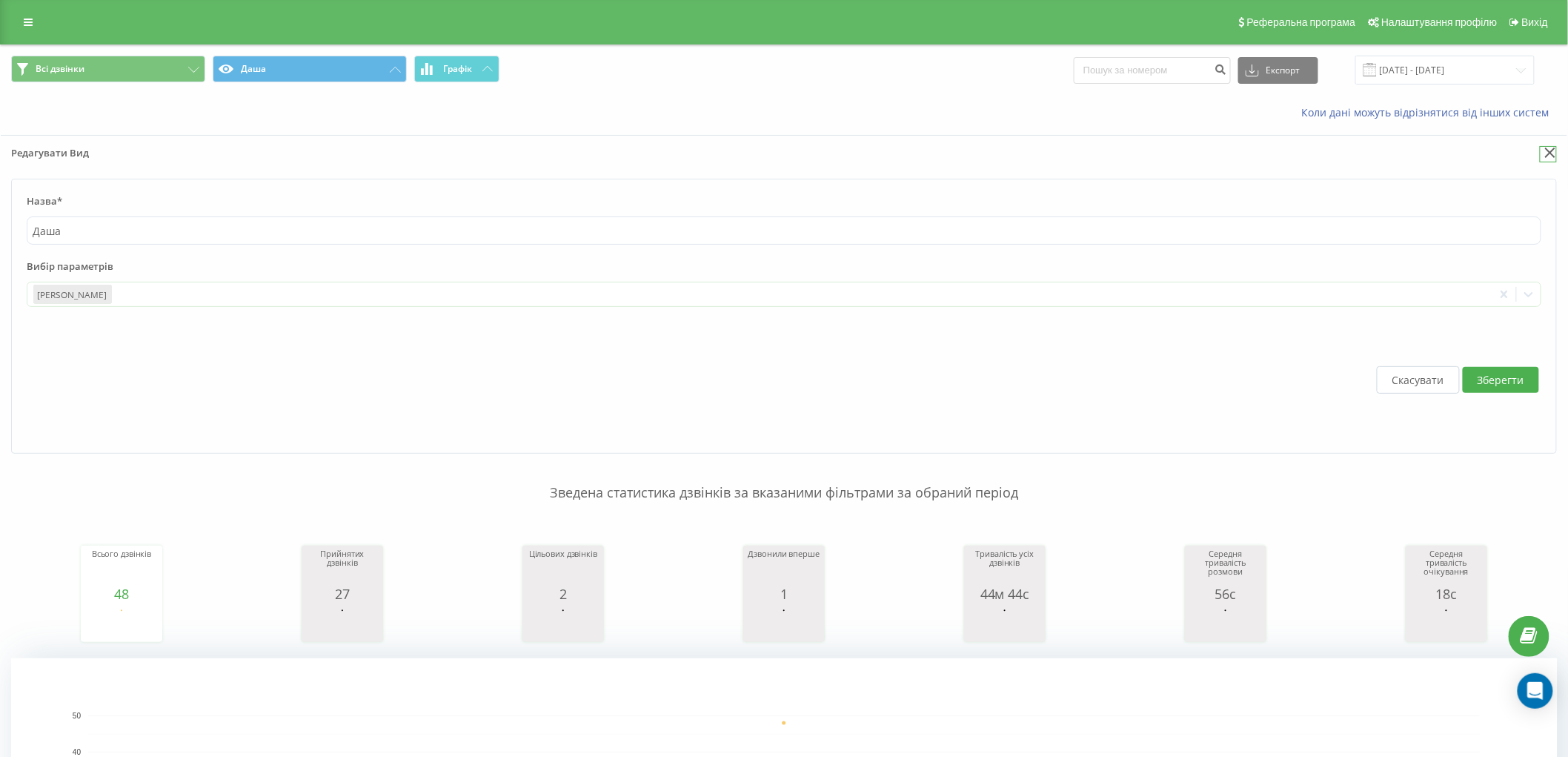
click at [1550, 152] on icon at bounding box center [1549, 152] width 10 height 10
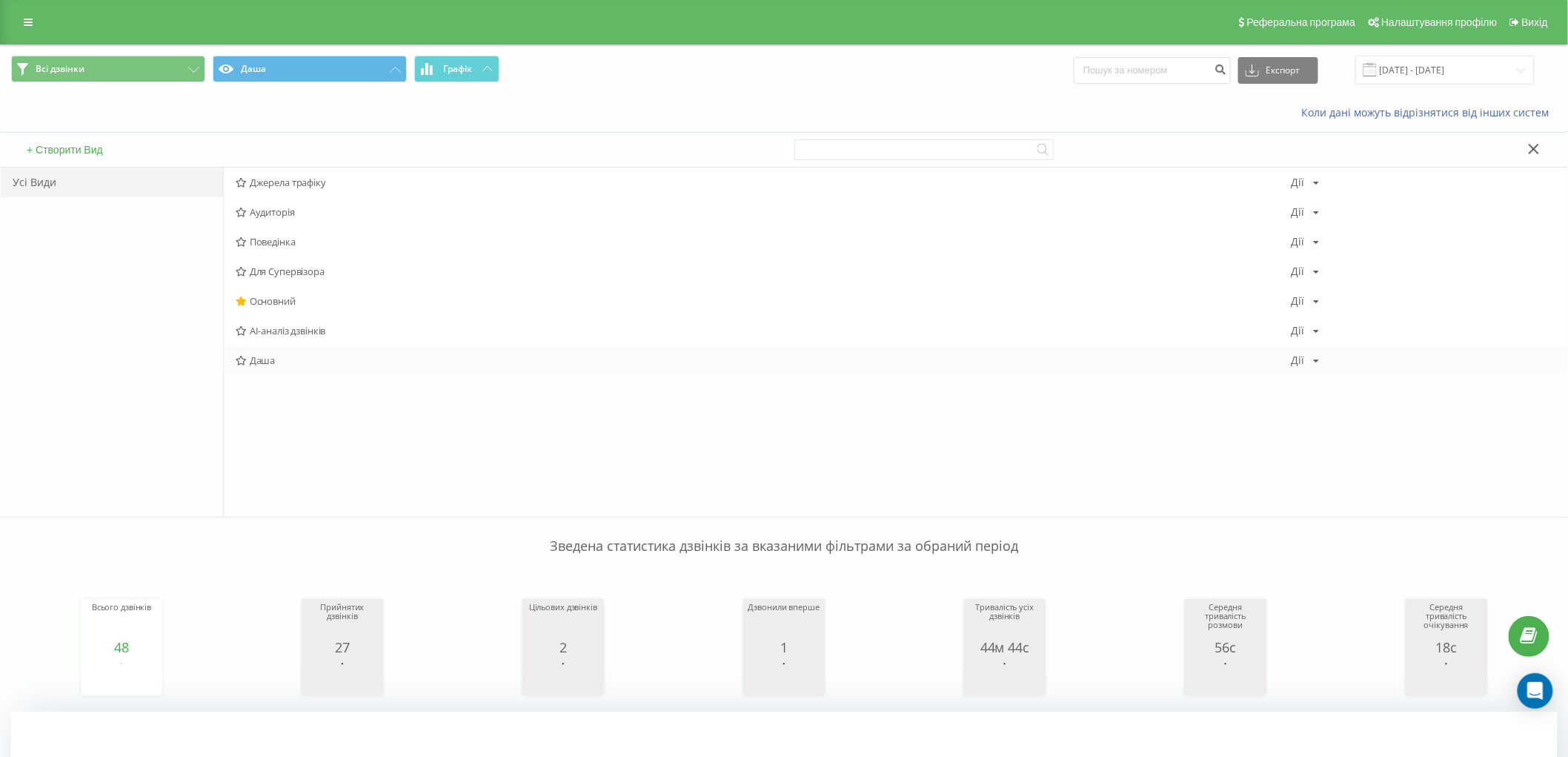
click at [1319, 361] on div "Даша Дії Редагувати Копіювати Видалити За замовчуванням Поділитися" at bounding box center [895, 359] width 1343 height 30
click at [1303, 361] on div "Дії" at bounding box center [1297, 359] width 14 height 10
click at [1363, 432] on span "Видалити" at bounding box center [1353, 435] width 43 height 13
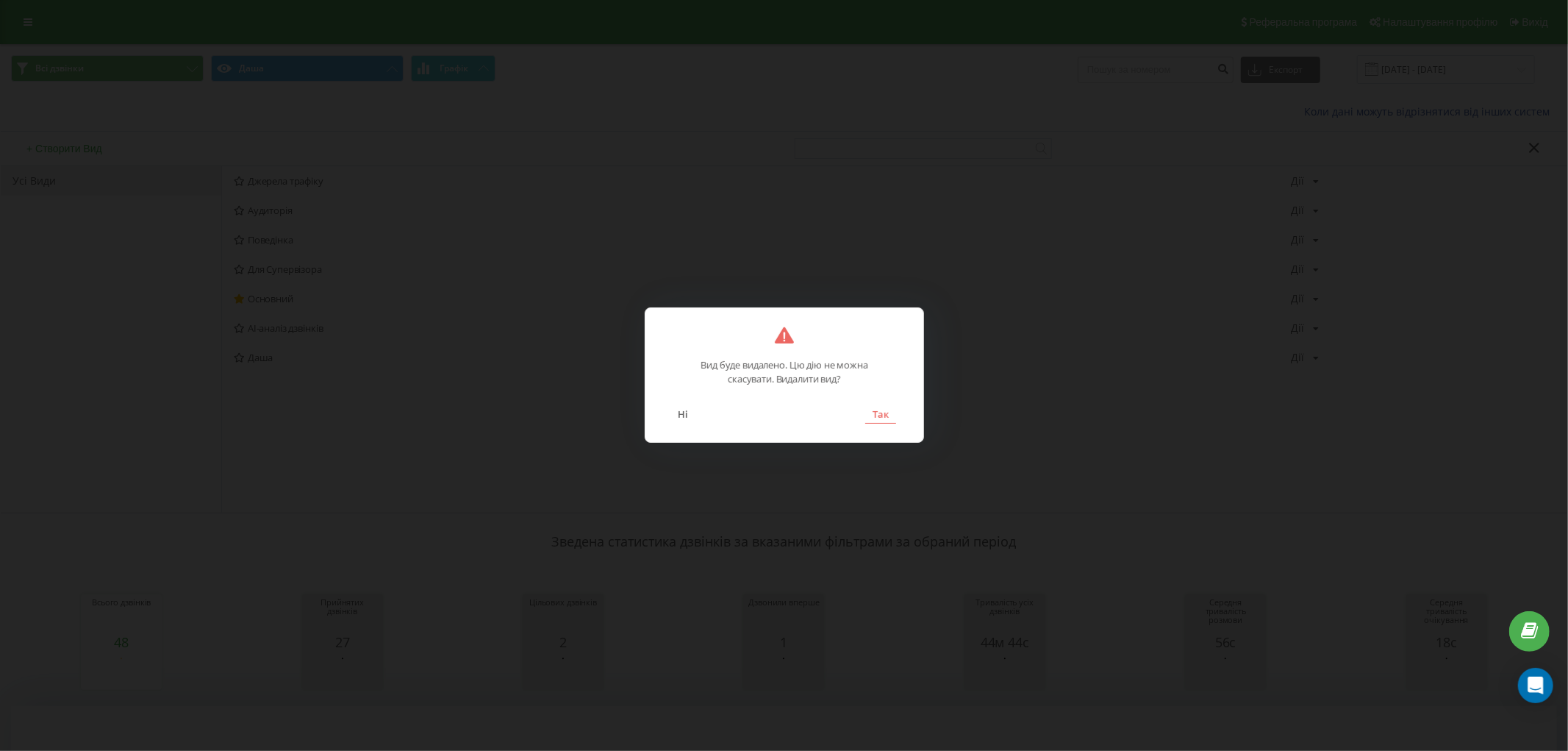
click at [880, 411] on button "Так" at bounding box center [879, 413] width 31 height 19
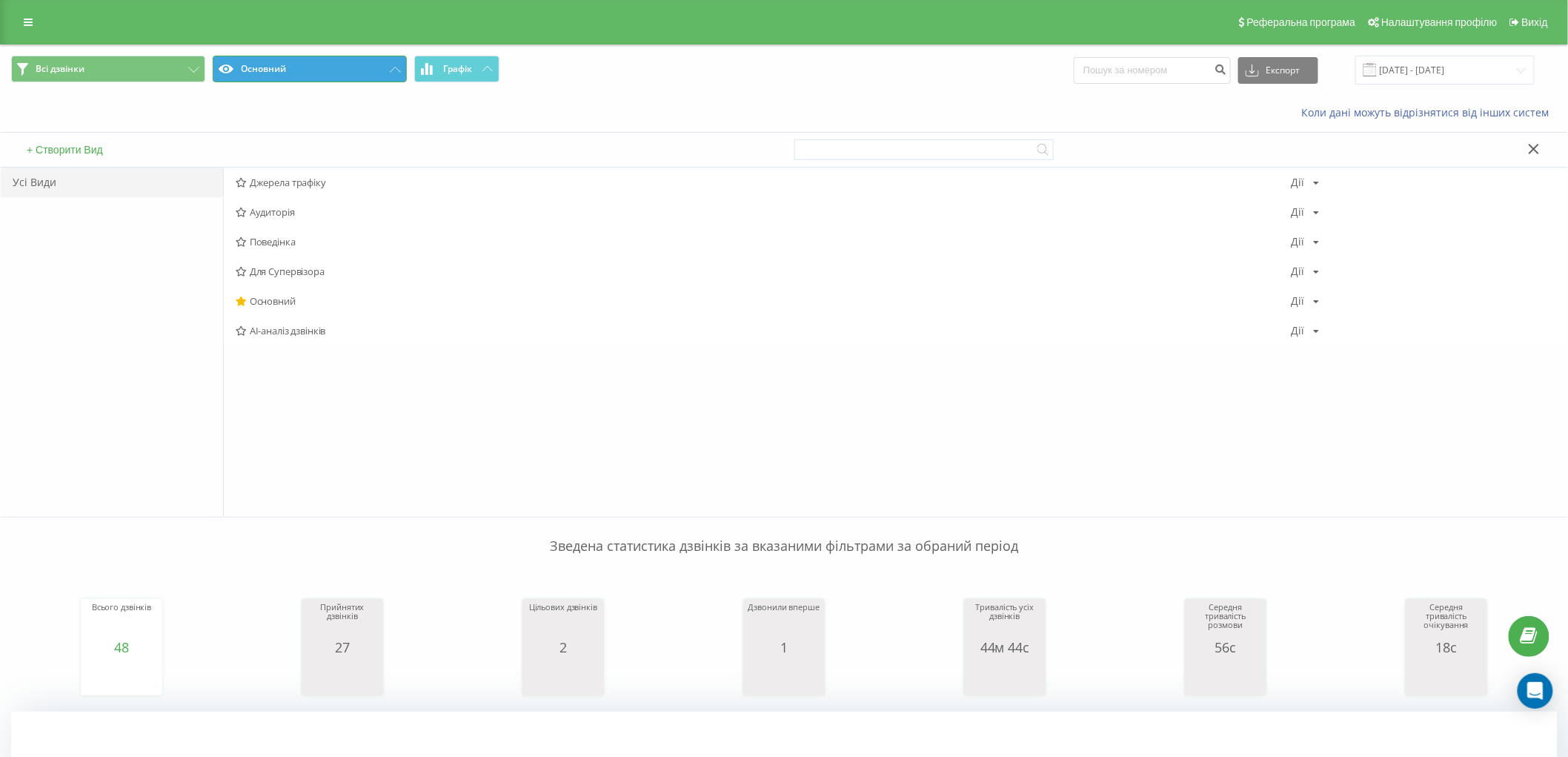
click at [400, 72] on icon at bounding box center [395, 70] width 11 height 6
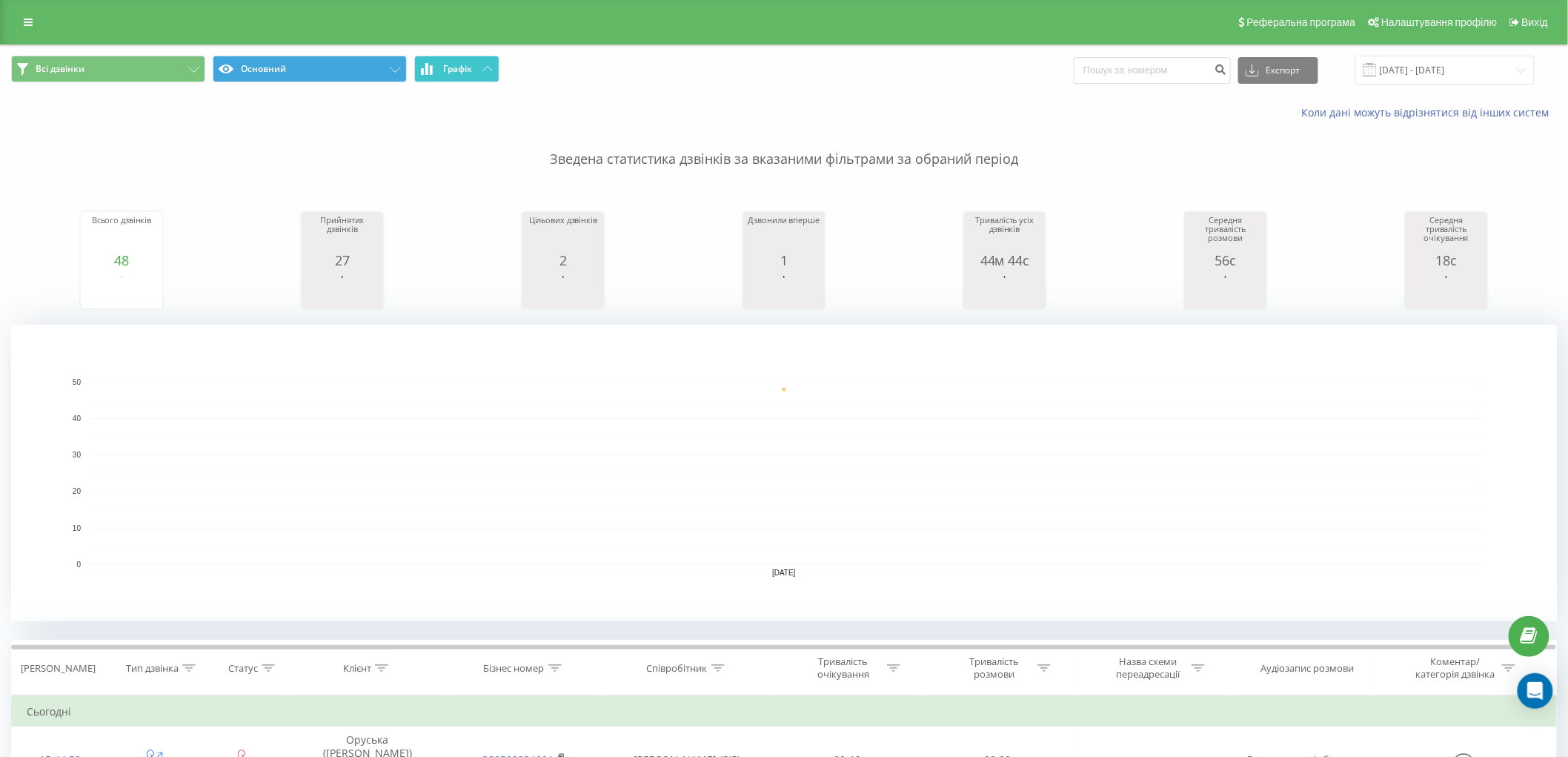
click at [485, 66] on icon at bounding box center [487, 69] width 10 height 5
